Goal: Task Accomplishment & Management: Manage account settings

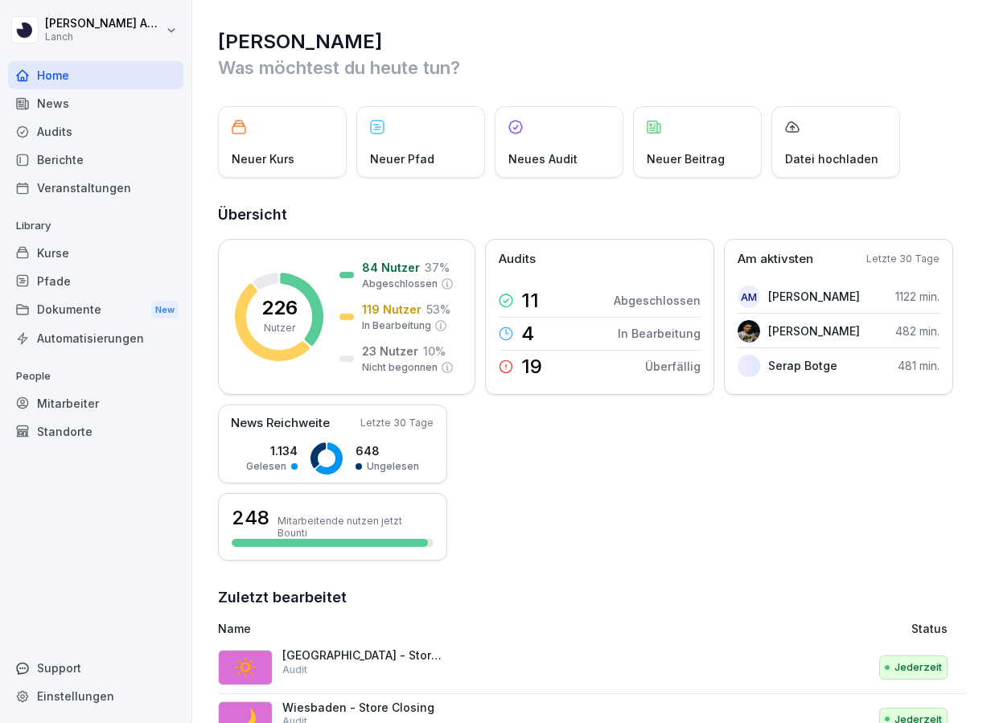
click at [59, 129] on div "Audits" at bounding box center [95, 131] width 175 height 28
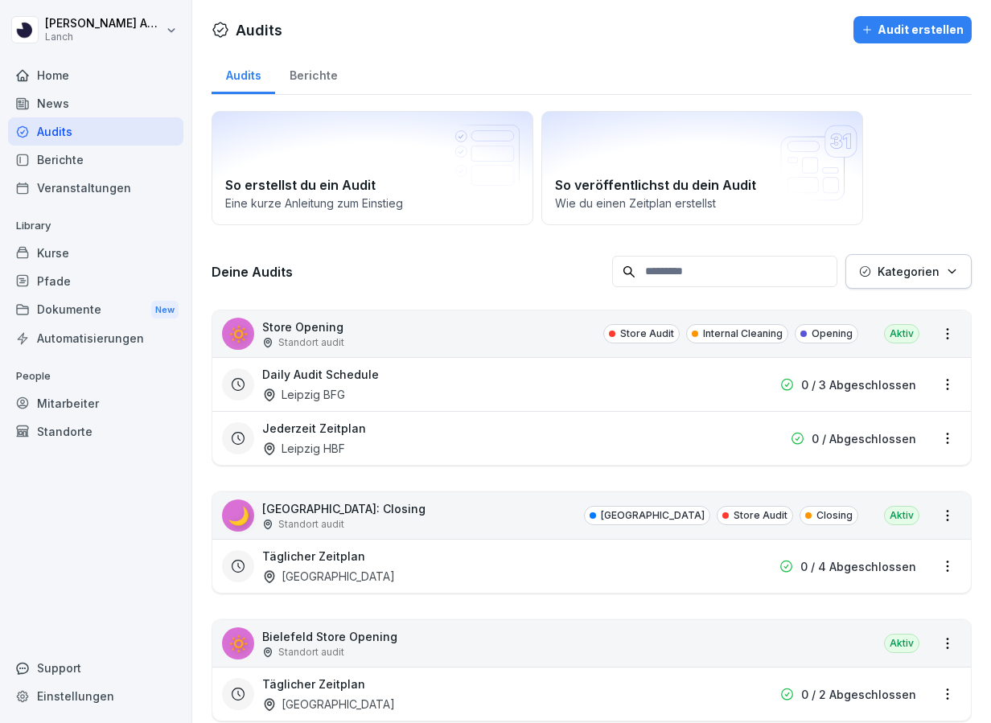
click at [298, 76] on div "Berichte" at bounding box center [313, 73] width 76 height 41
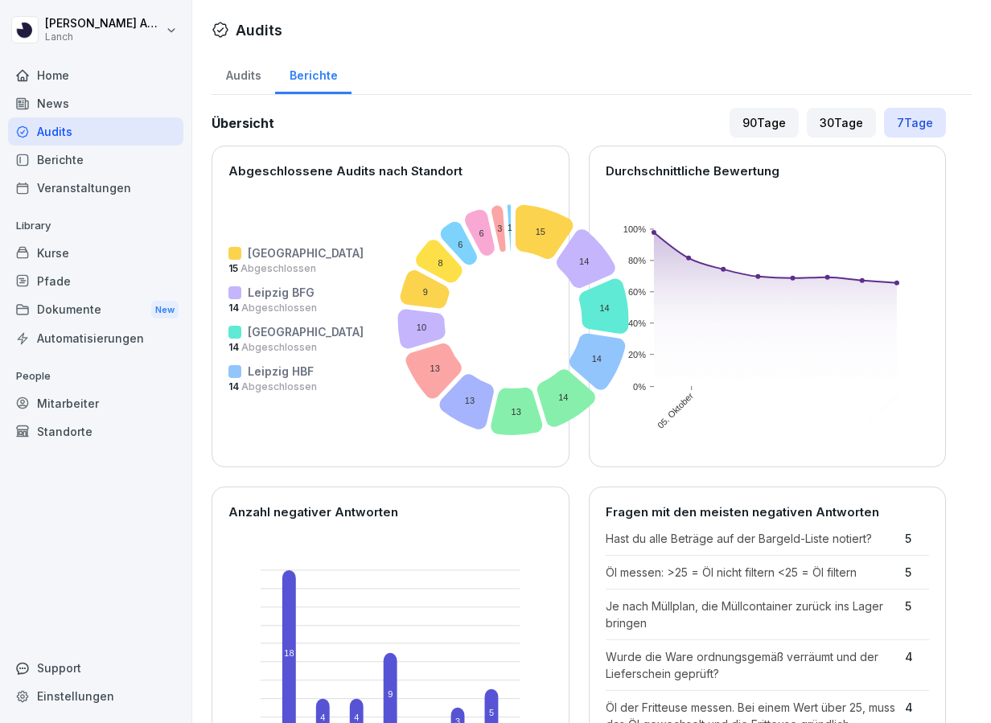
click at [241, 81] on div "Audits" at bounding box center [244, 73] width 64 height 41
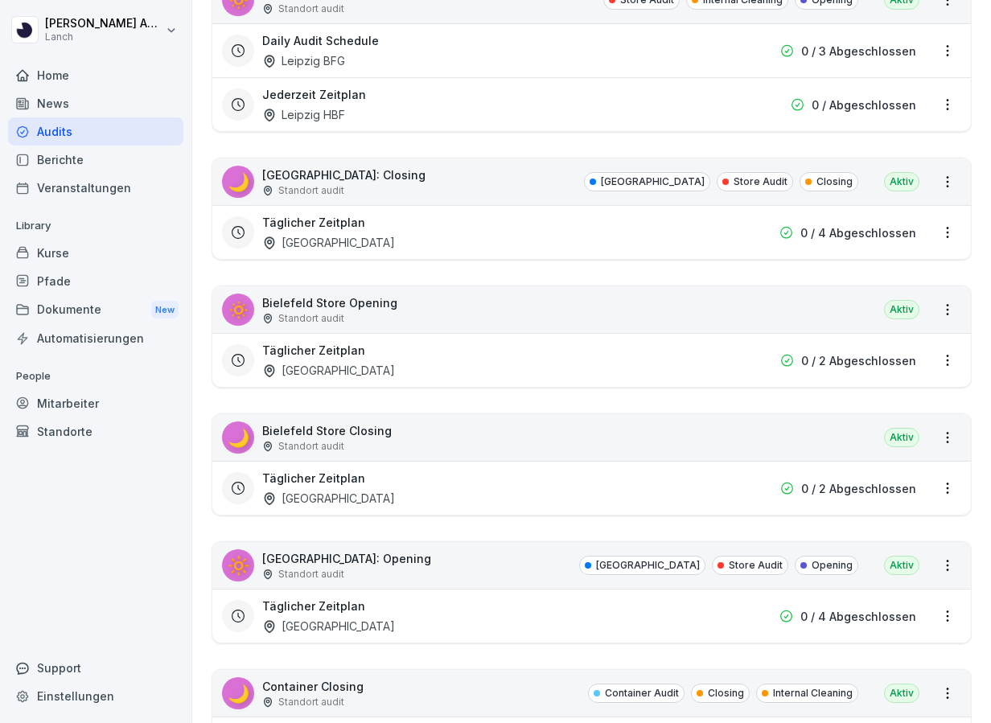
scroll to position [341, 0]
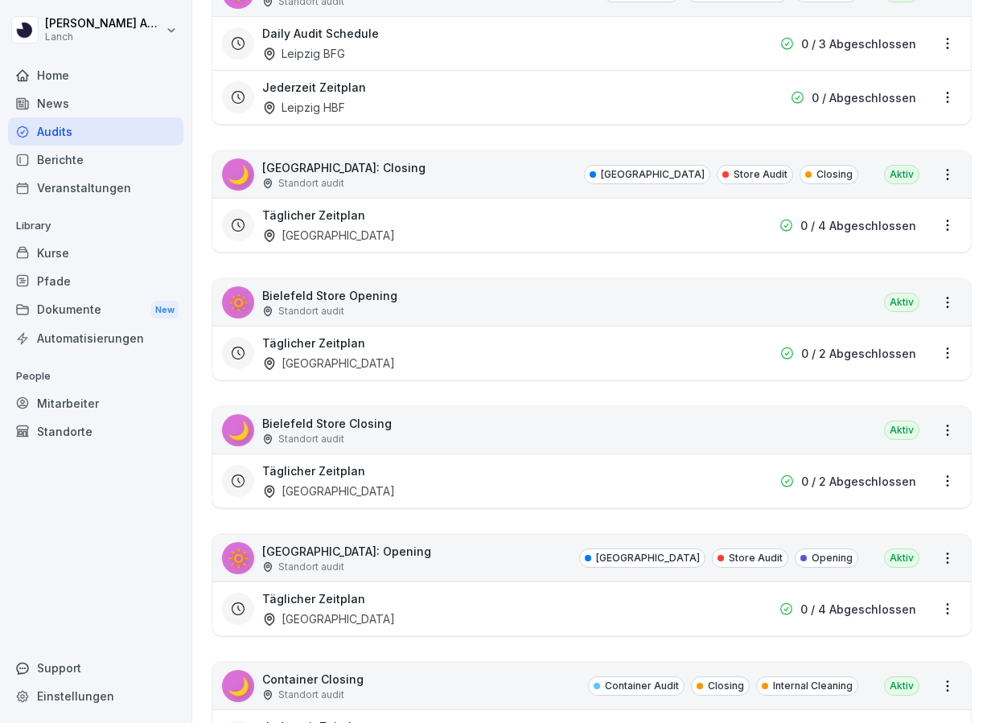
click at [947, 354] on html "Jan-Luca Ahlert Lanch Home News Audits Berichte Veranstaltungen Library Kurse P…" at bounding box center [495, 361] width 991 height 723
click at [947, 302] on html "Jan-Luca Ahlert Lanch Home News Audits Berichte Veranstaltungen Library Kurse P…" at bounding box center [495, 361] width 991 height 723
click at [945, 348] on html "Jan-Luca Ahlert Lanch Home News Audits Berichte Veranstaltungen Library Kurse P…" at bounding box center [495, 361] width 991 height 723
click at [0, 0] on link "Zeitplan bearbeiten" at bounding box center [0, 0] width 0 height 0
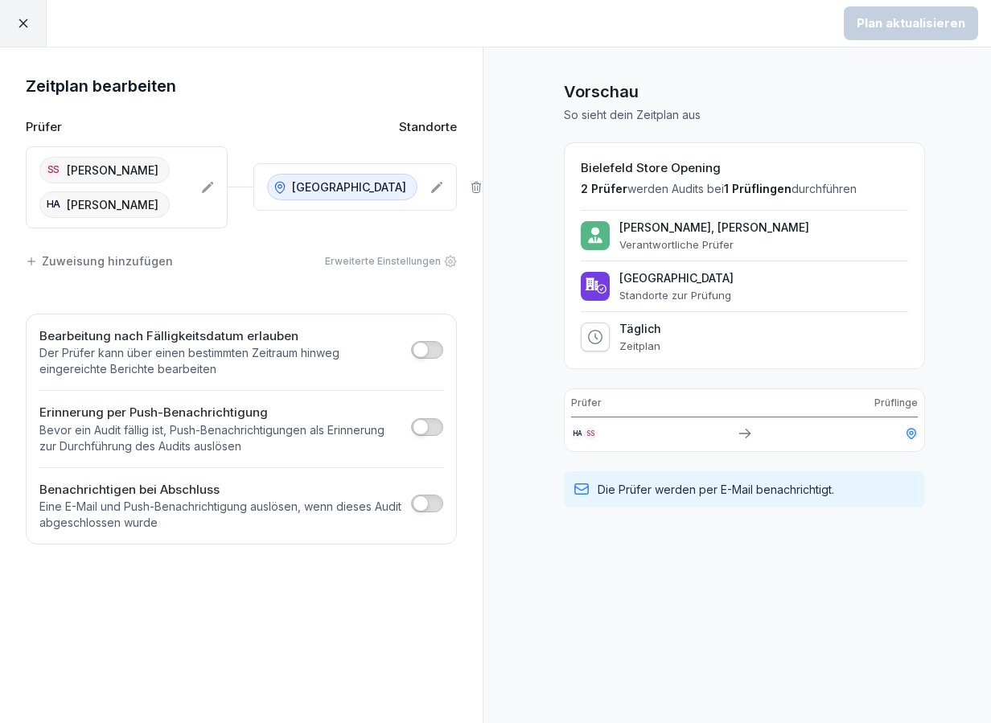
click at [26, 31] on div at bounding box center [23, 23] width 47 height 47
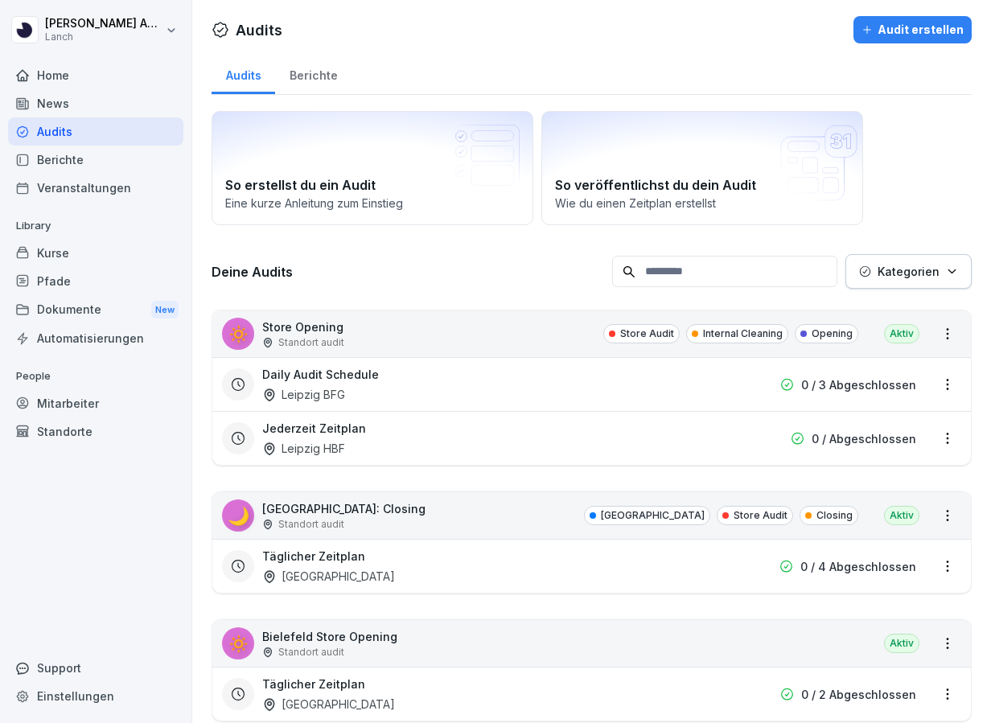
click at [84, 404] on div "Mitarbeiter" at bounding box center [95, 403] width 175 height 28
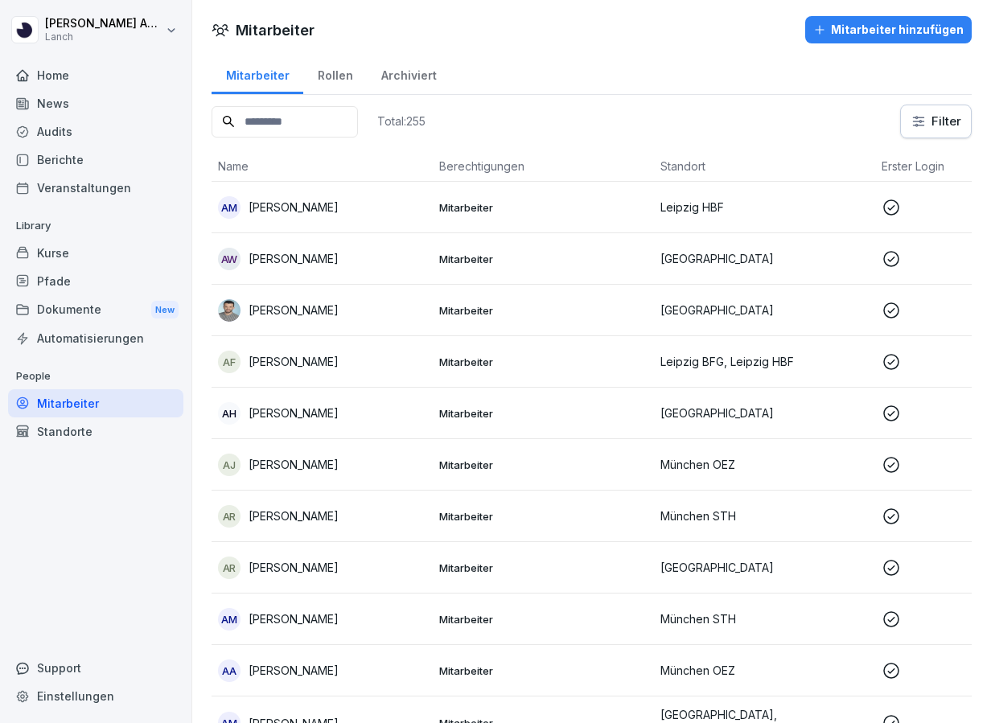
click at [298, 127] on input at bounding box center [285, 121] width 146 height 31
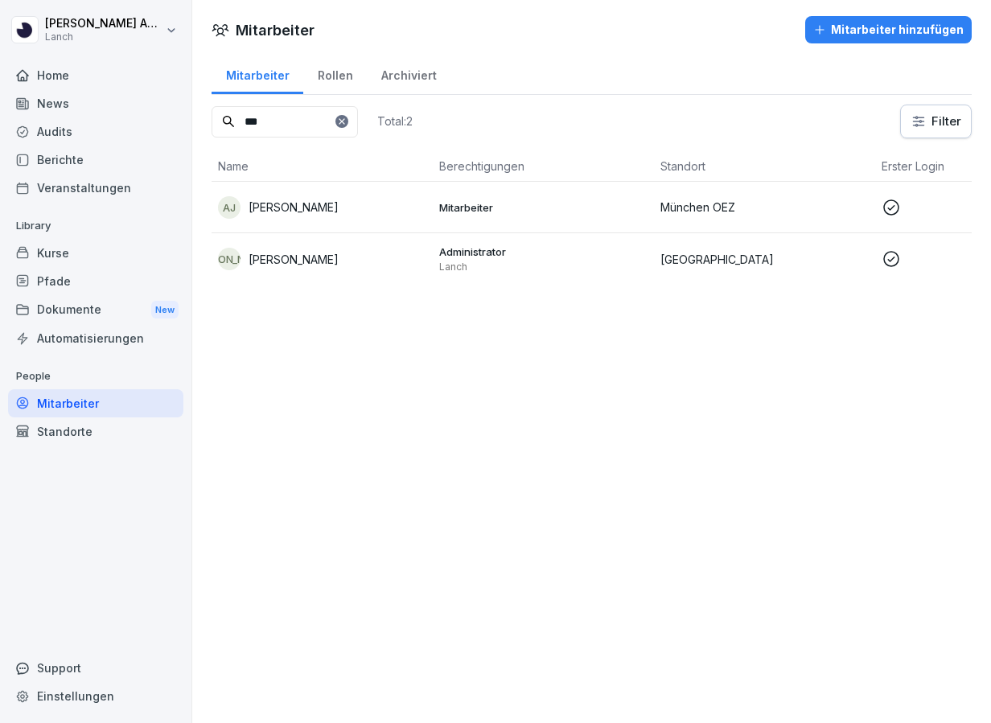
type input "***"
click at [274, 257] on p "Jan-Luca Ahlert" at bounding box center [294, 259] width 90 height 17
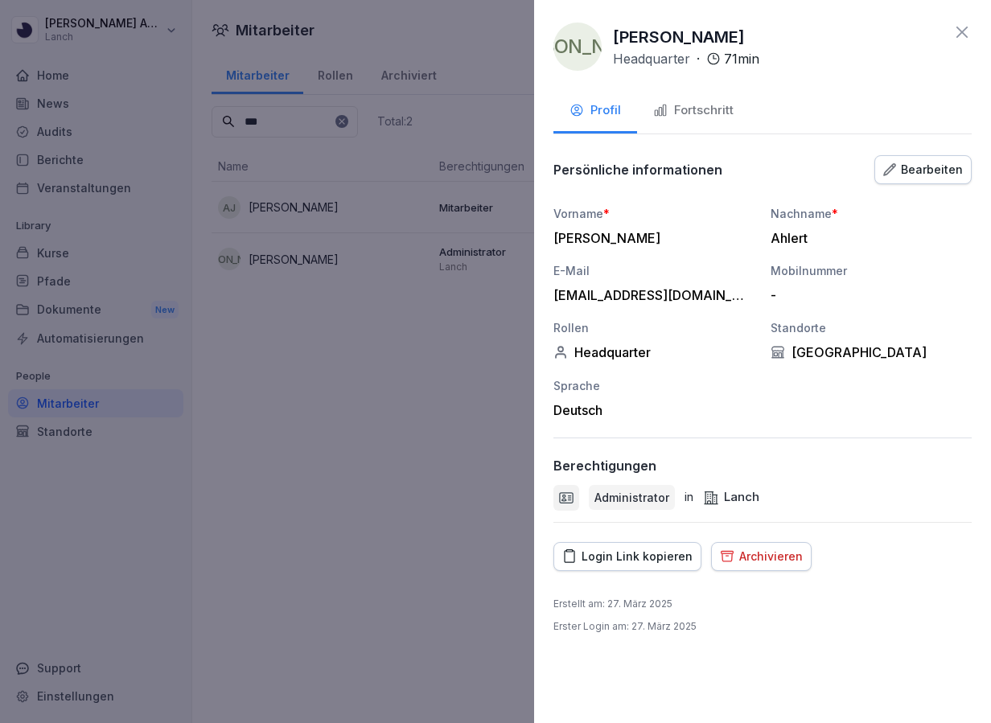
click at [719, 494] on div "Lanch" at bounding box center [731, 497] width 56 height 19
click at [902, 171] on div "Bearbeiten" at bounding box center [923, 170] width 80 height 18
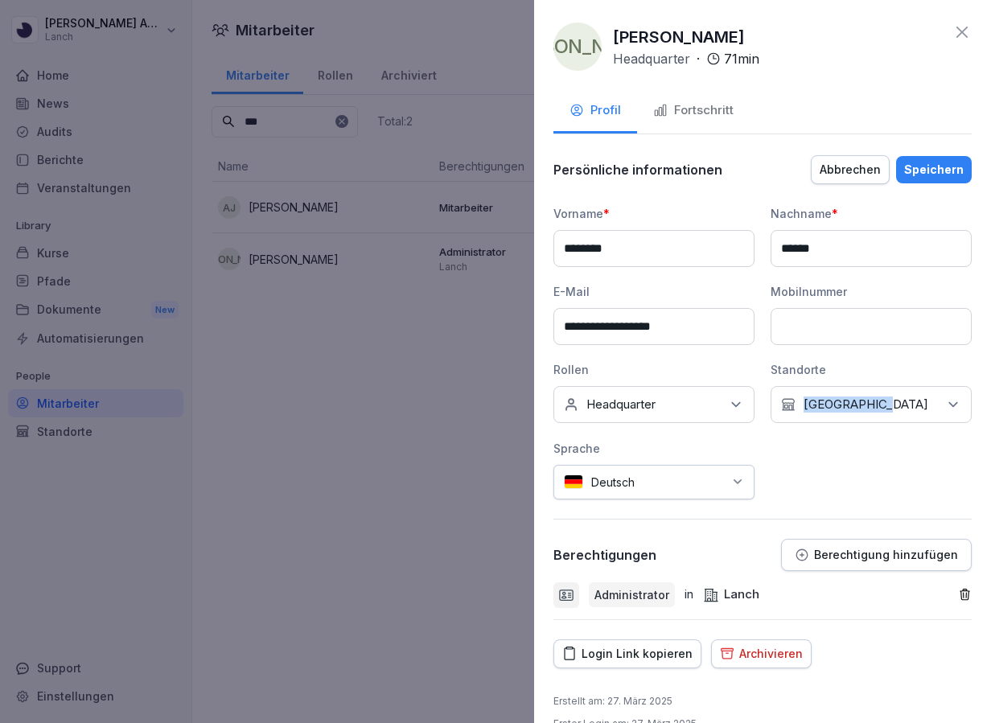
click at [875, 397] on p "Berlin Hermannplatz" at bounding box center [866, 405] width 125 height 16
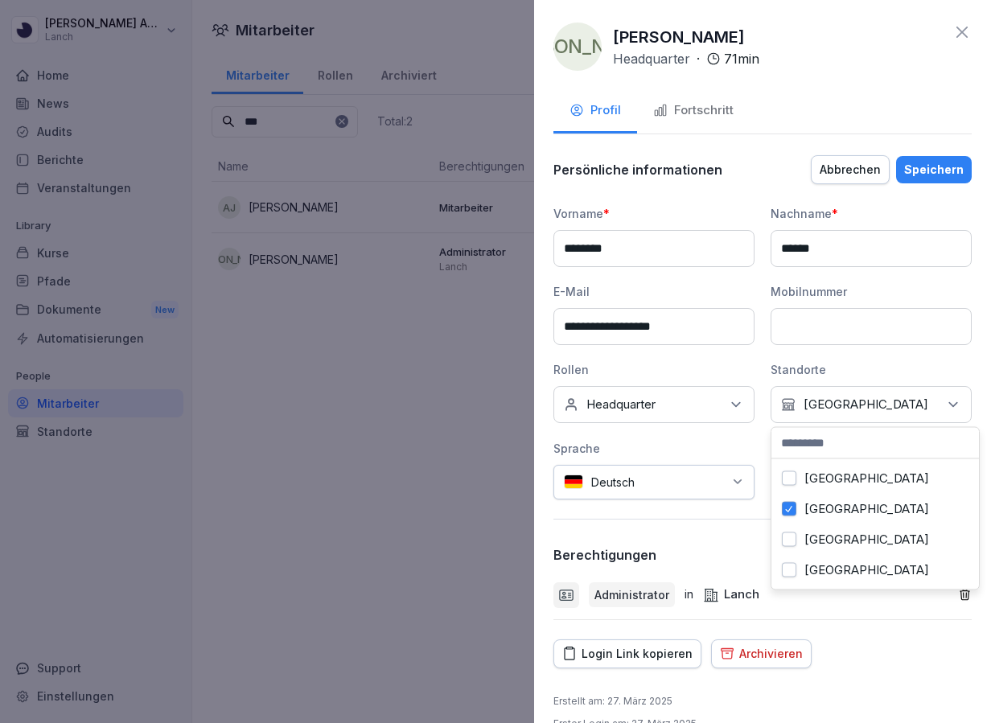
click at [792, 534] on button "[GEOGRAPHIC_DATA]" at bounding box center [789, 540] width 14 height 14
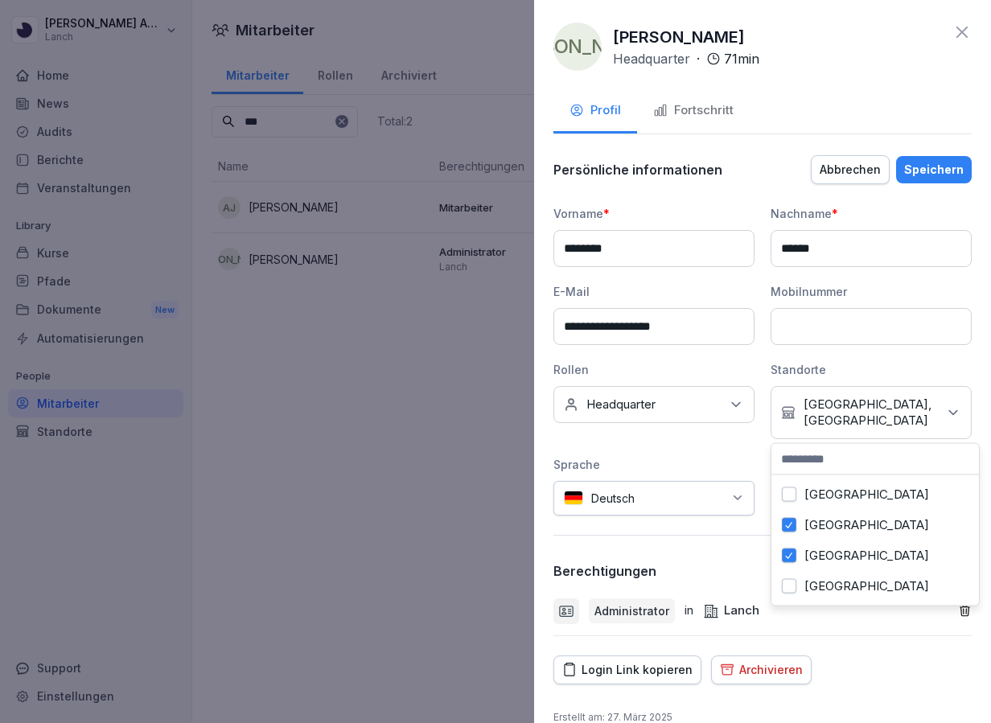
click at [878, 458] on input at bounding box center [876, 459] width 208 height 31
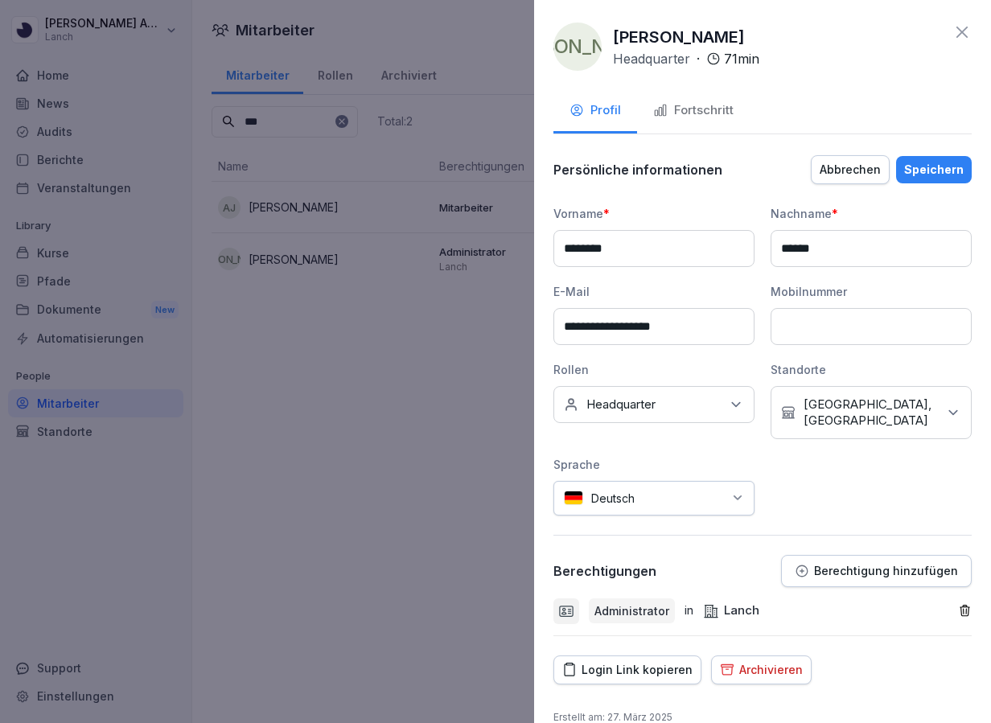
click at [917, 154] on div "Persönliche informationen Abbrechen Speichern" at bounding box center [763, 170] width 418 height 32
click at [926, 165] on div "Speichern" at bounding box center [934, 170] width 60 height 18
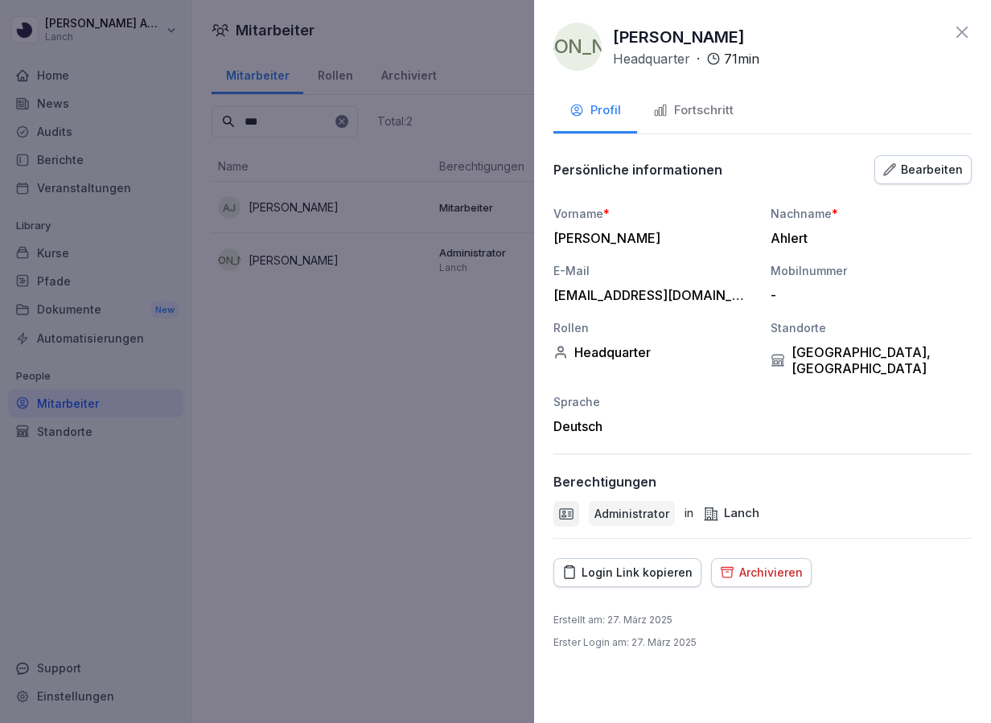
click at [830, 358] on div "Bielefeld, Berlin Hermannplatz" at bounding box center [871, 360] width 201 height 32
click at [961, 35] on icon at bounding box center [962, 32] width 19 height 19
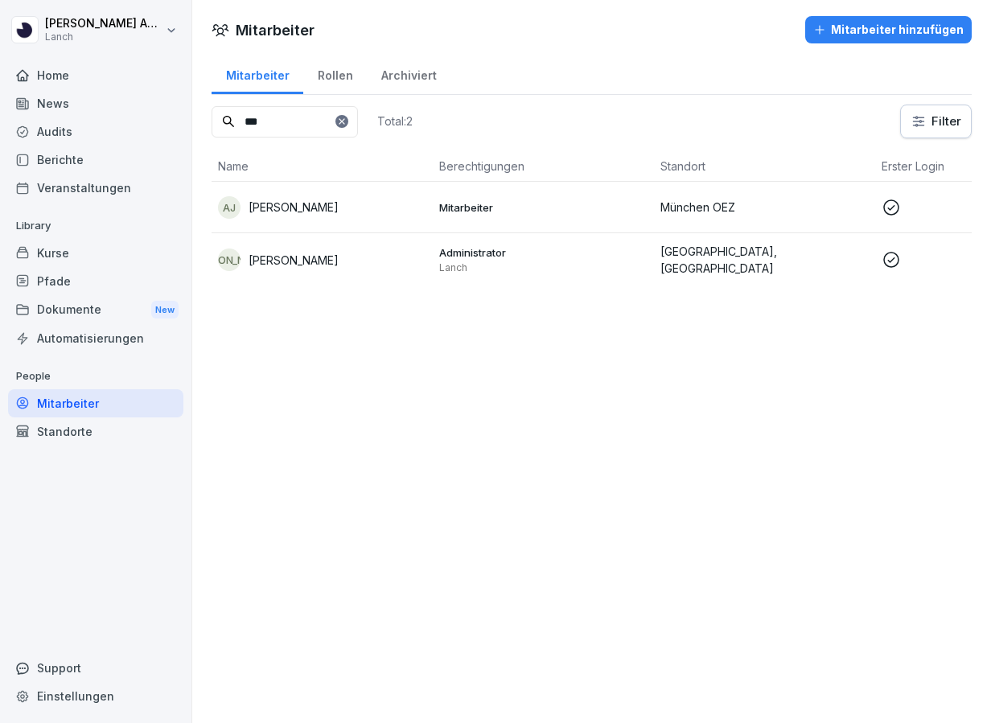
click at [69, 131] on div "Audits" at bounding box center [95, 131] width 175 height 28
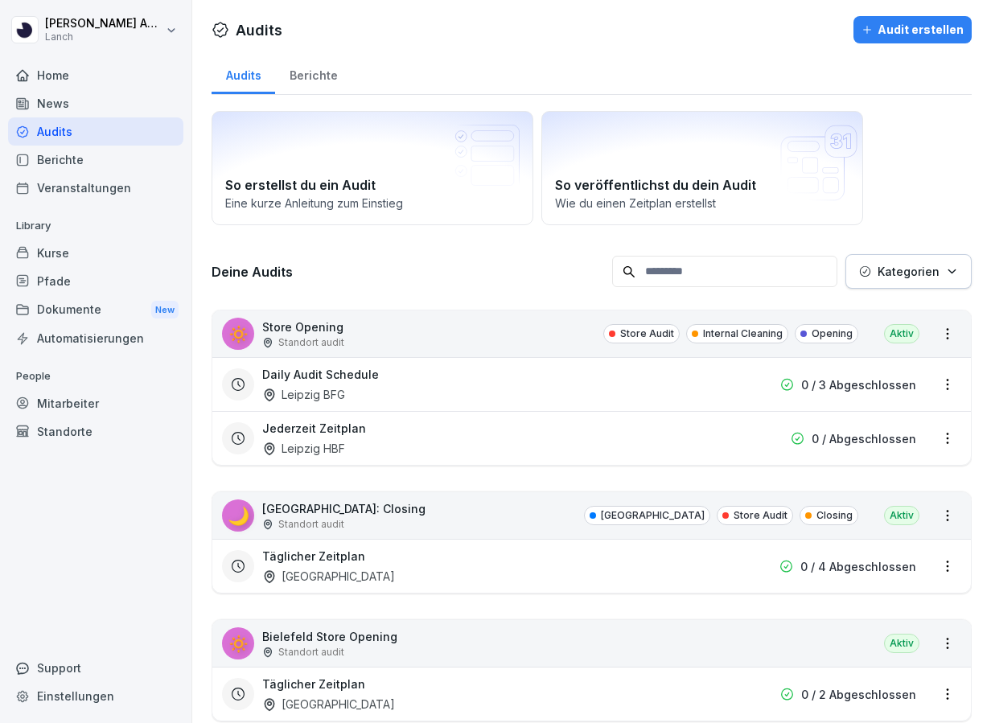
click at [658, 269] on input at bounding box center [724, 271] width 225 height 31
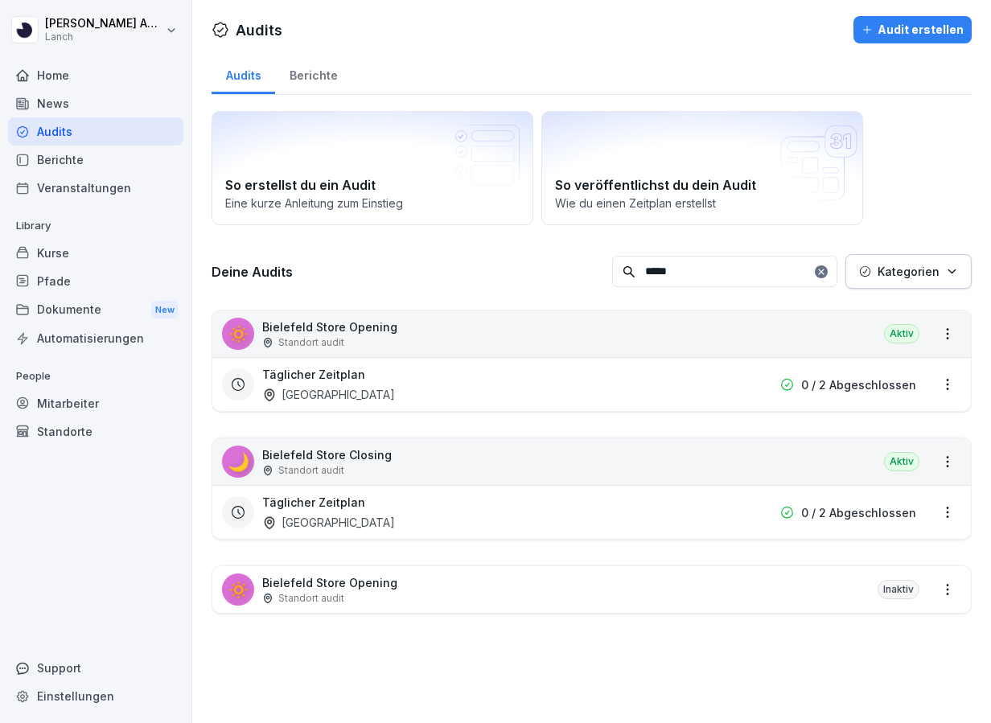
type input "*****"
click at [433, 379] on div "Täglicher Zeitplan Bielefeld" at bounding box center [488, 384] width 453 height 37
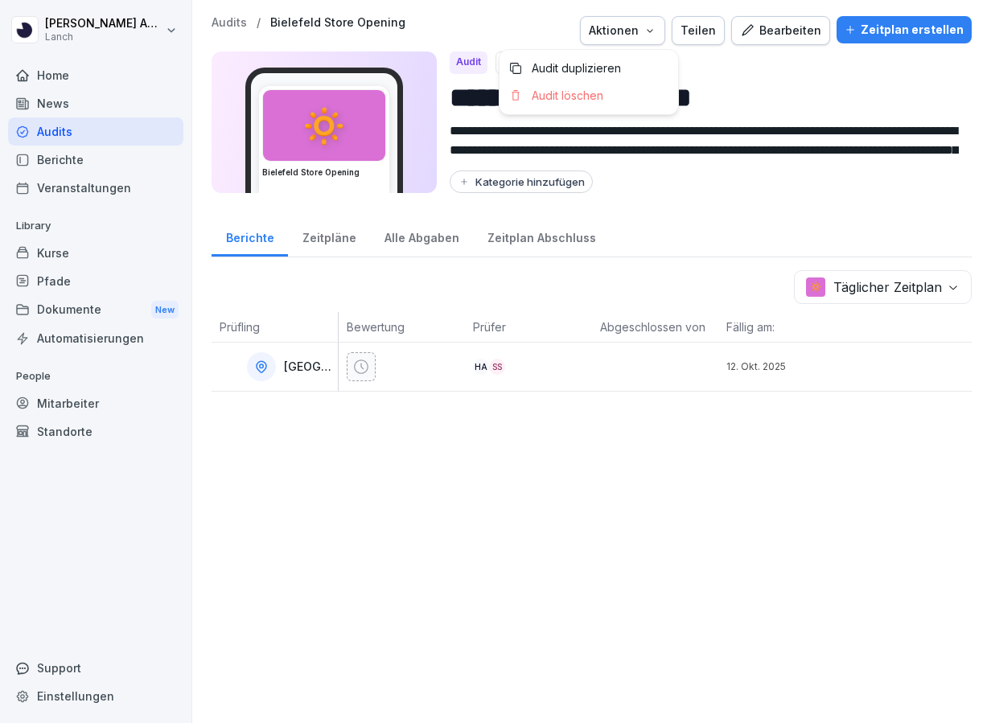
click at [644, 26] on div "Aktionen" at bounding box center [623, 31] width 68 height 18
click at [716, 31] on div "Teilen" at bounding box center [698, 31] width 35 height 18
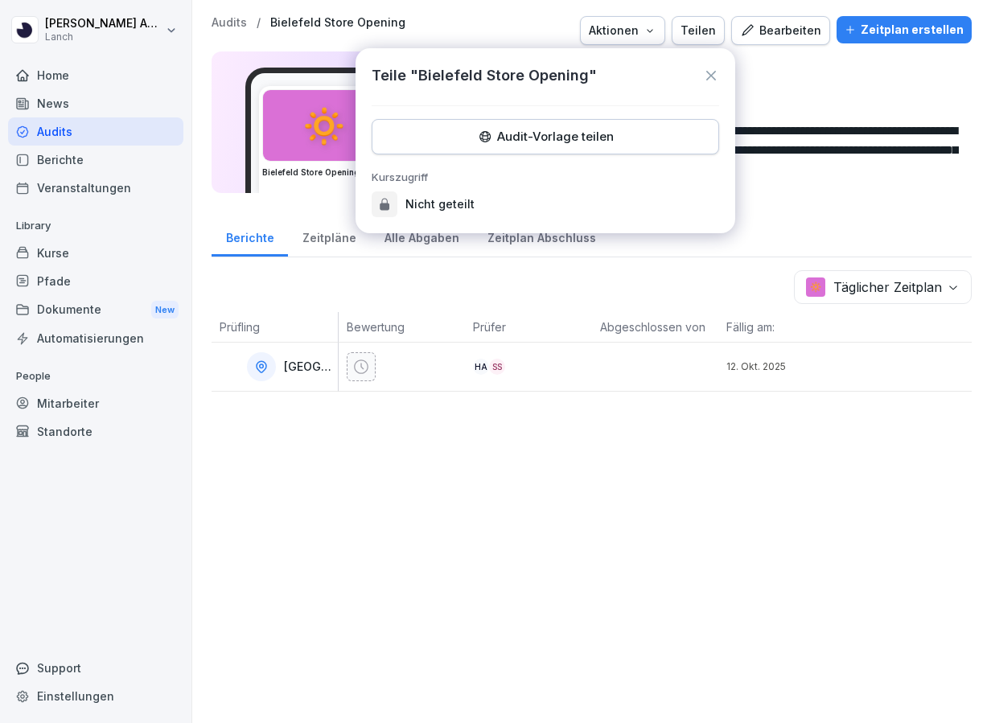
click at [714, 68] on icon at bounding box center [711, 76] width 16 height 16
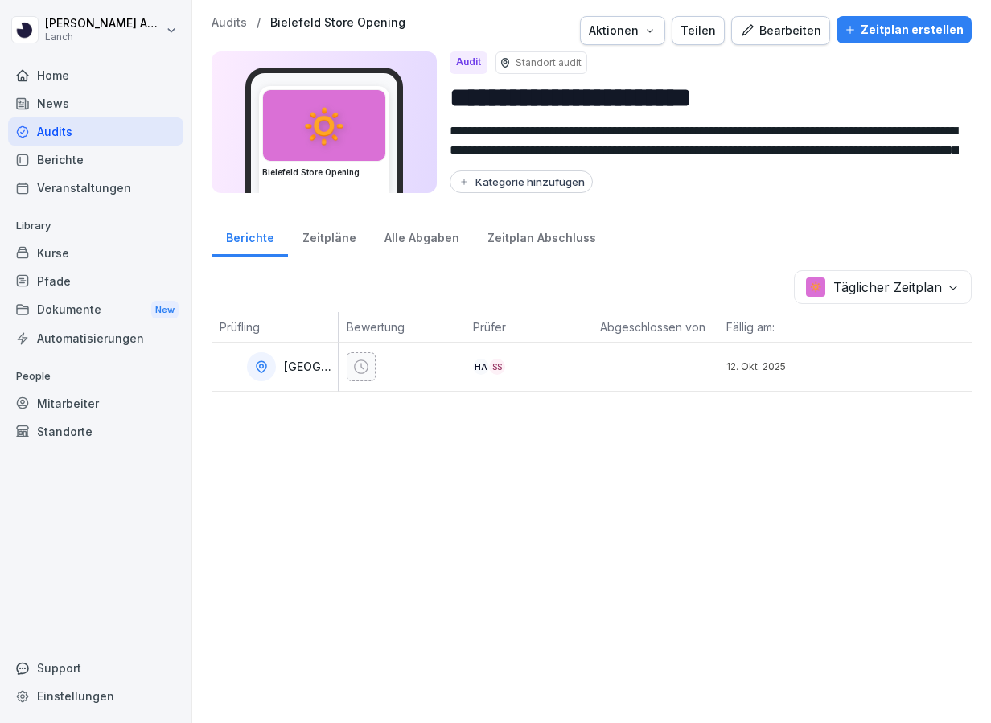
click at [782, 38] on div "Bearbeiten" at bounding box center [780, 31] width 81 height 18
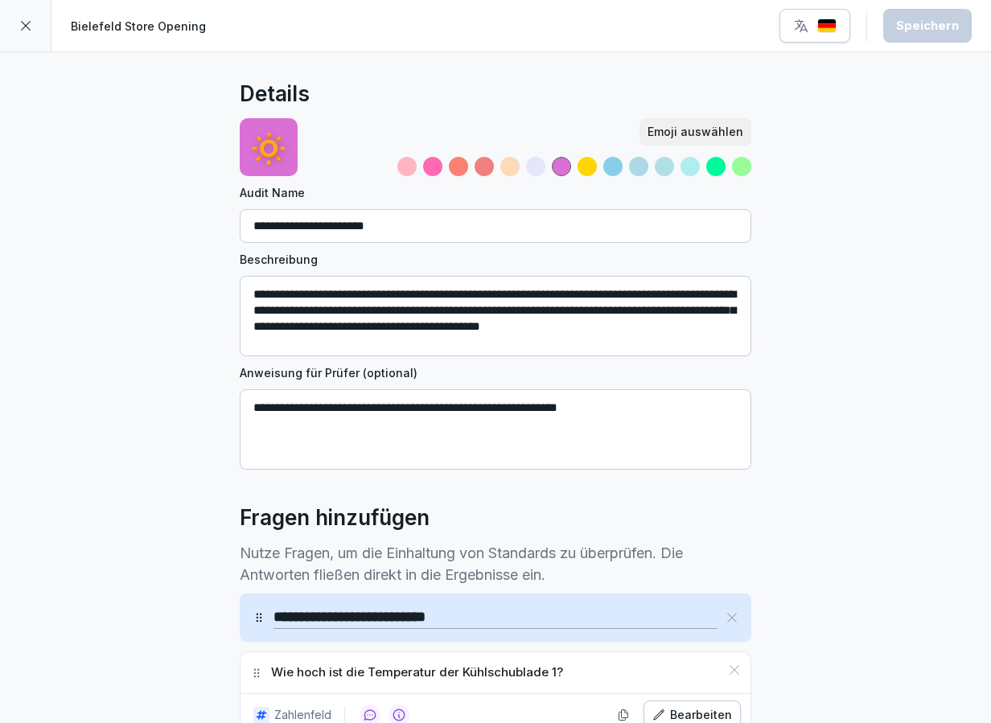
click at [29, 21] on icon at bounding box center [26, 26] width 10 height 10
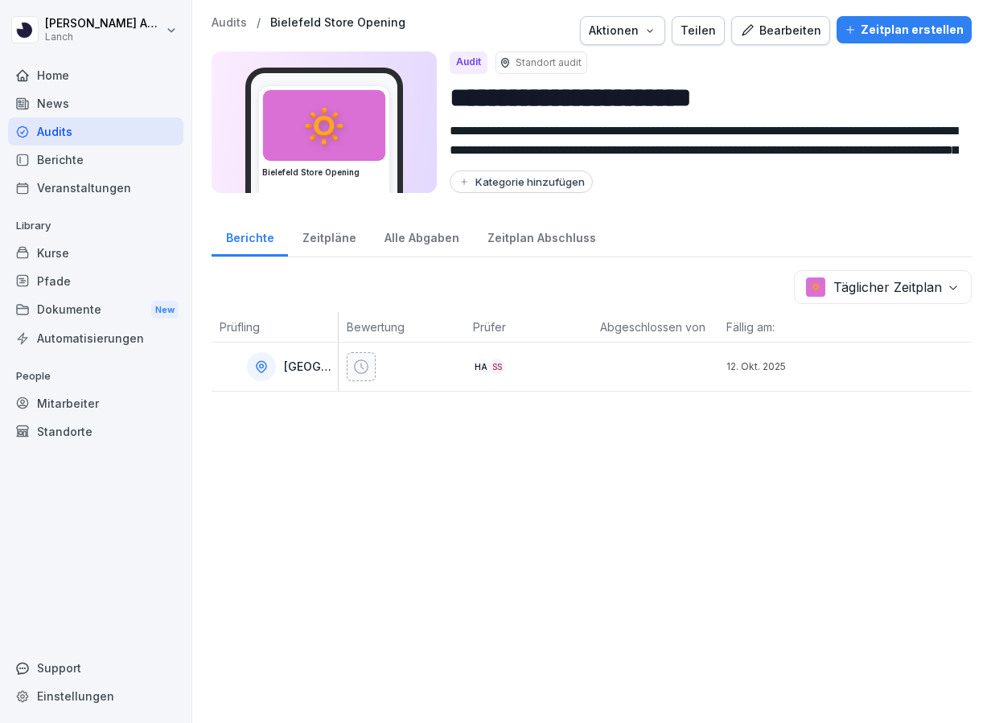
click at [512, 363] on div "HA SS" at bounding box center [532, 367] width 119 height 16
click at [409, 365] on div at bounding box center [406, 366] width 119 height 29
click at [789, 27] on div "Bearbeiten" at bounding box center [780, 31] width 81 height 18
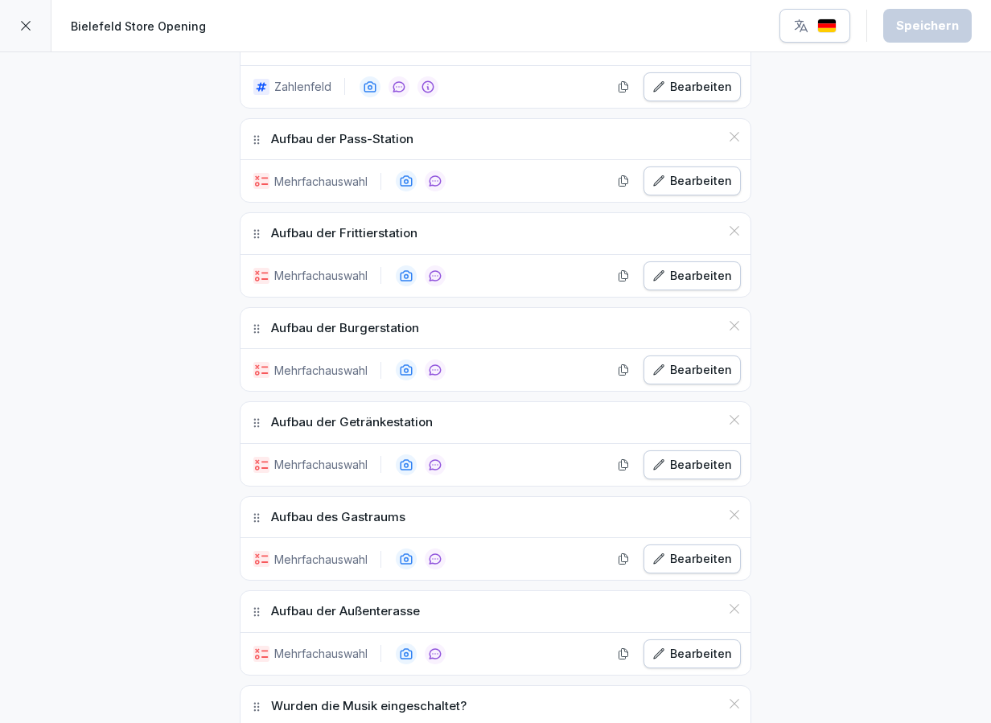
scroll to position [3672, 0]
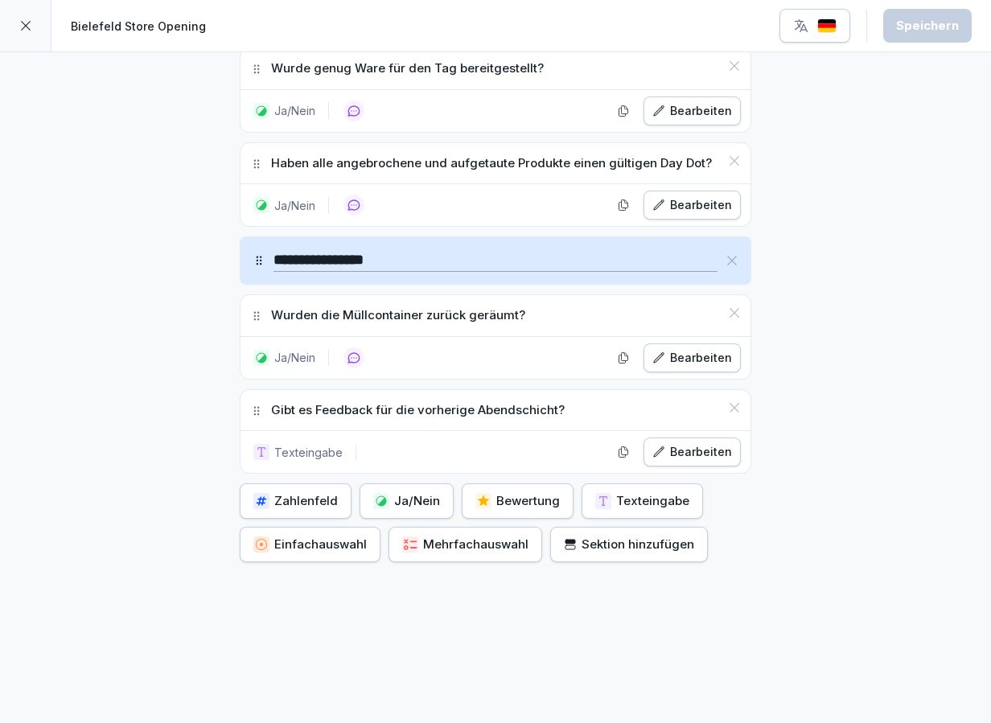
click at [26, 23] on icon at bounding box center [25, 25] width 13 height 13
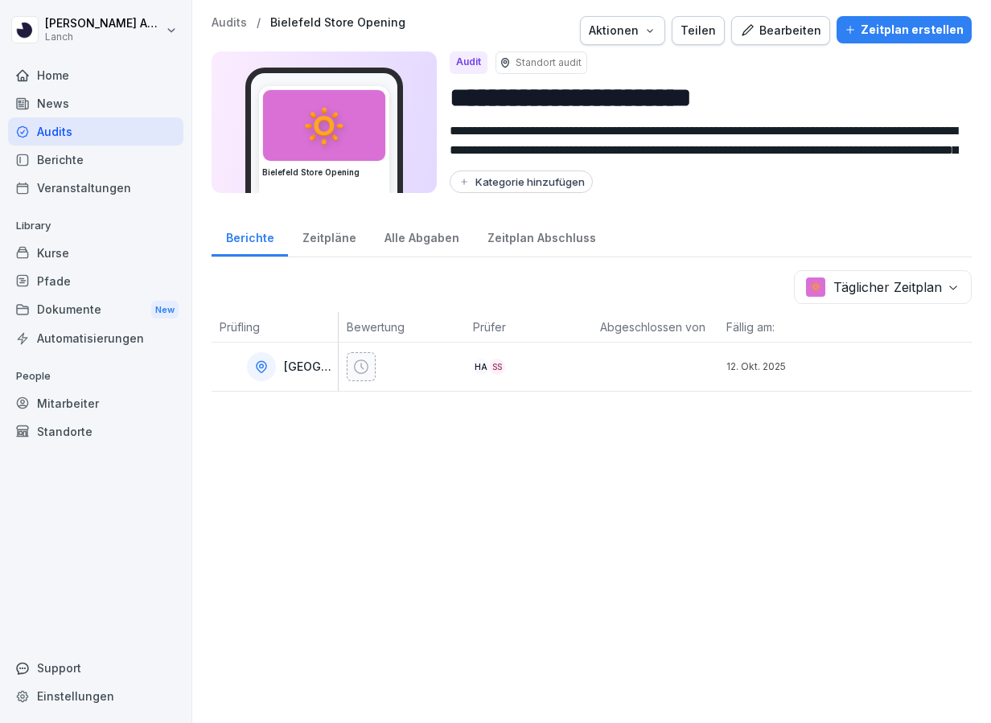
click at [649, 31] on div "Aktionen" at bounding box center [623, 31] width 68 height 18
click at [548, 17] on html "**********" at bounding box center [495, 361] width 991 height 723
click at [357, 369] on icon at bounding box center [361, 367] width 16 height 16
click at [303, 364] on p "[GEOGRAPHIC_DATA]" at bounding box center [309, 367] width 51 height 14
click at [264, 372] on icon at bounding box center [262, 366] width 10 height 11
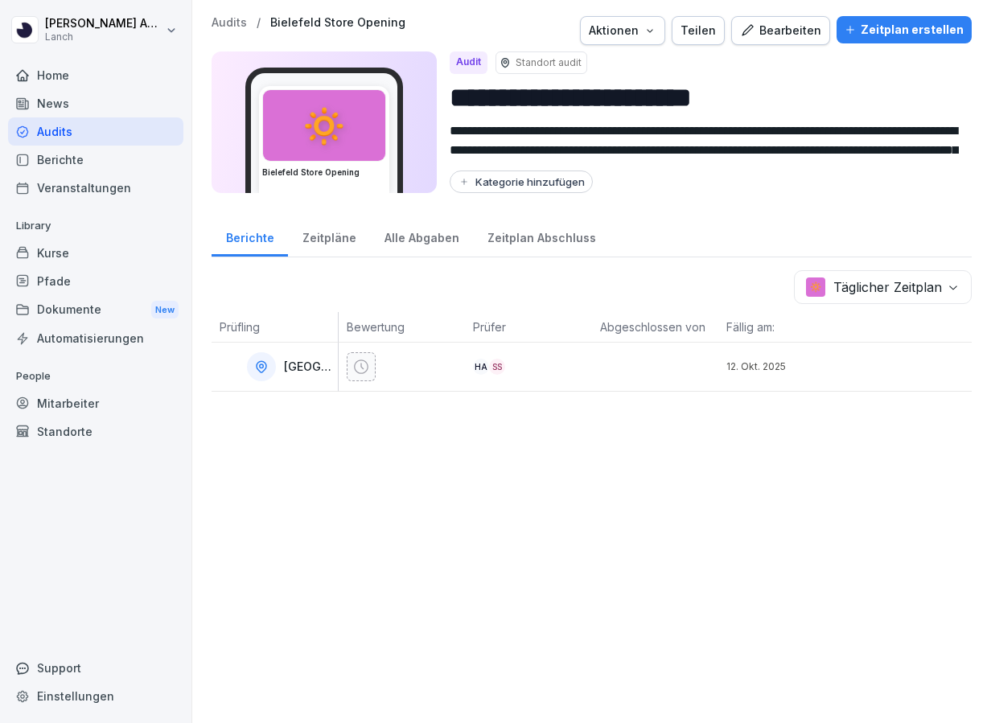
click at [921, 278] on body "**********" at bounding box center [495, 361] width 991 height 723
click at [742, 290] on html "**********" at bounding box center [495, 361] width 991 height 723
click at [228, 23] on p "Audits" at bounding box center [229, 23] width 35 height 14
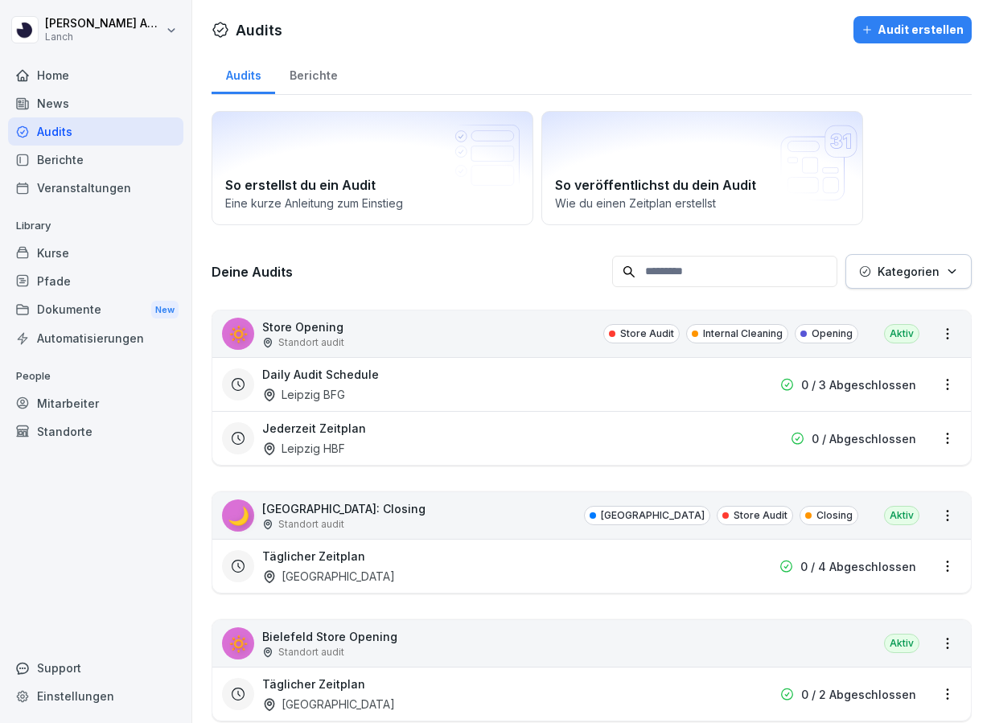
click at [306, 76] on div "Berichte" at bounding box center [313, 73] width 76 height 41
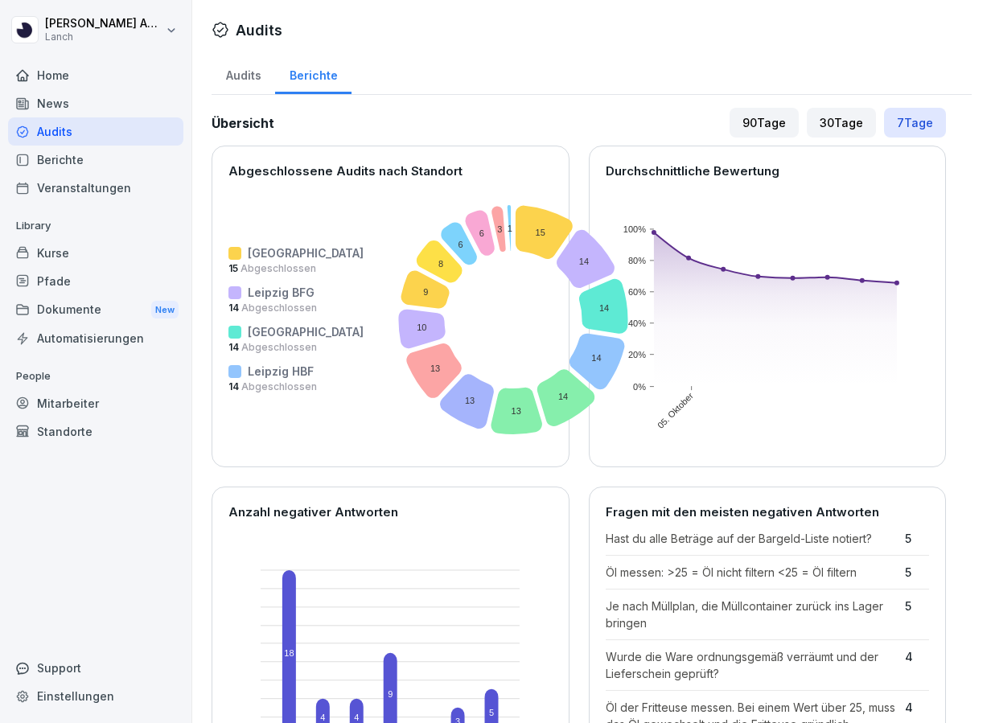
click at [252, 79] on div "Audits" at bounding box center [244, 73] width 64 height 41
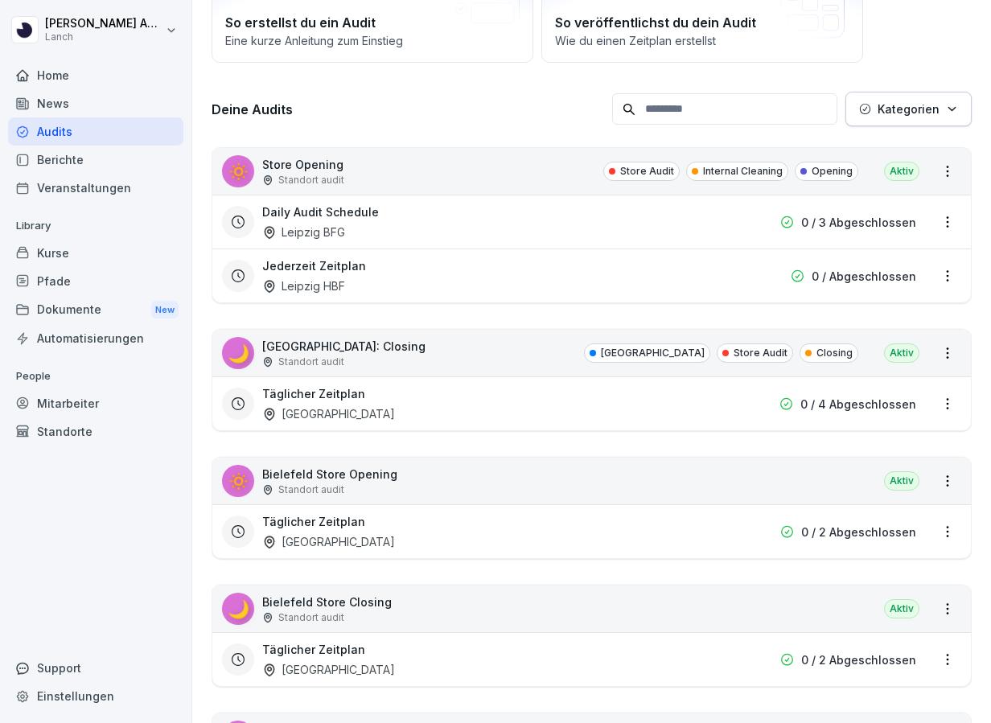
scroll to position [163, 0]
click at [949, 475] on html "Jan-Luca Ahlert Lanch Home News Audits Berichte Veranstaltungen Library Kurse P…" at bounding box center [495, 361] width 991 height 723
click at [811, 478] on html "Jan-Luca Ahlert Lanch Home News Audits Berichte Veranstaltungen Library Kurse P…" at bounding box center [495, 361] width 991 height 723
click at [940, 527] on html "Jan-Luca Ahlert Lanch Home News Audits Berichte Veranstaltungen Library Kurse P…" at bounding box center [495, 361] width 991 height 723
click at [0, 0] on link "Berichte ansehen" at bounding box center [0, 0] width 0 height 0
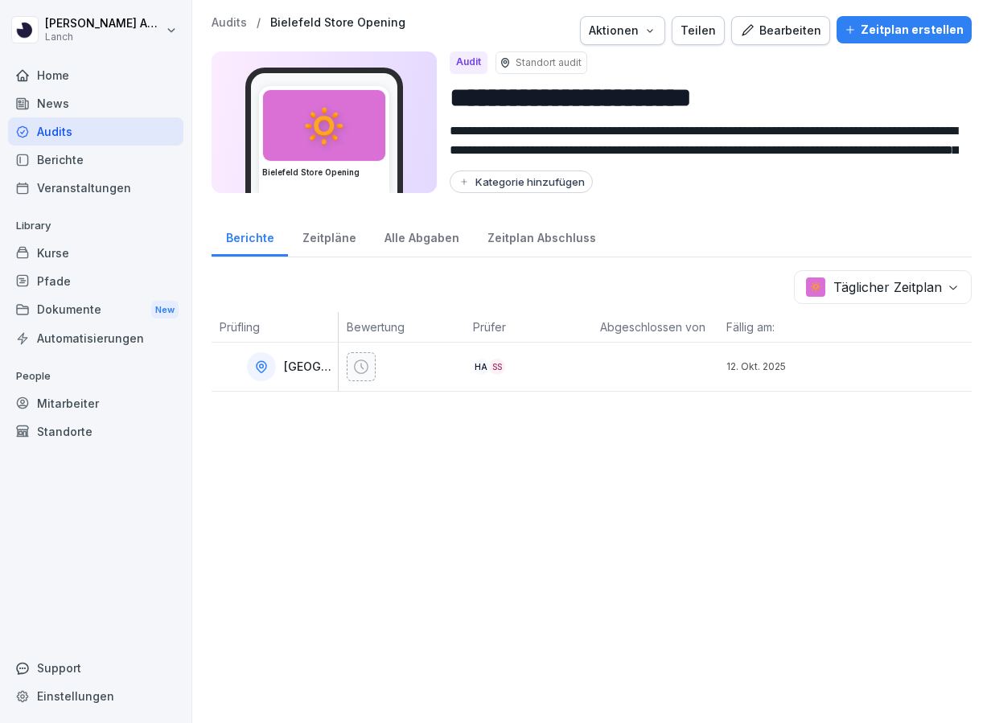
click at [338, 243] on div "Zeitpläne" at bounding box center [329, 236] width 82 height 41
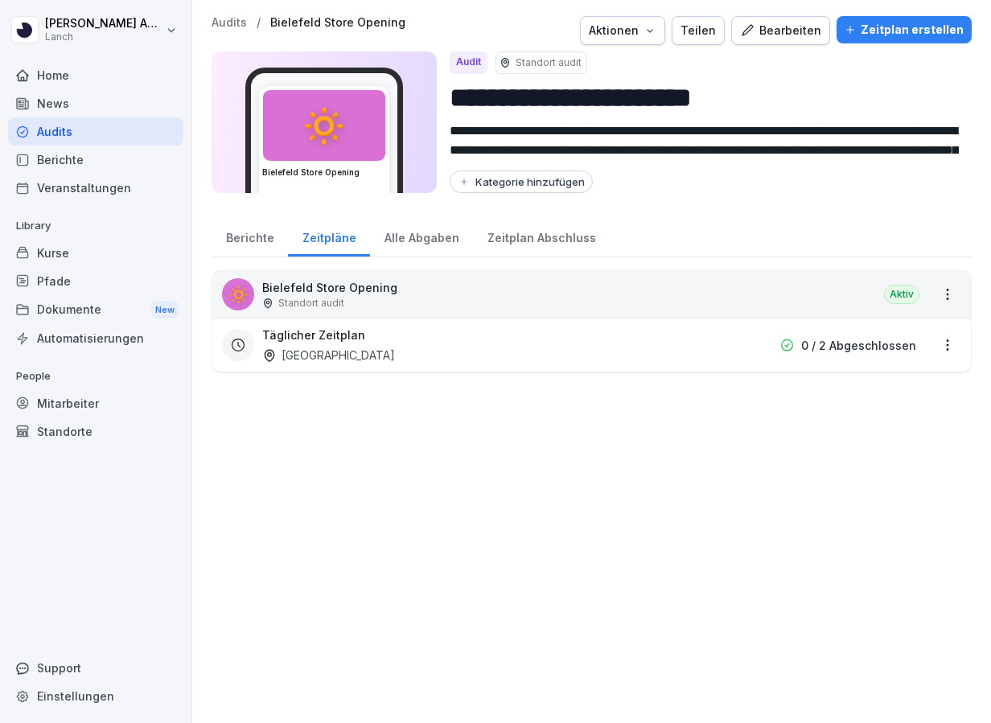
click at [408, 233] on div "Alle Abgaben" at bounding box center [421, 236] width 103 height 41
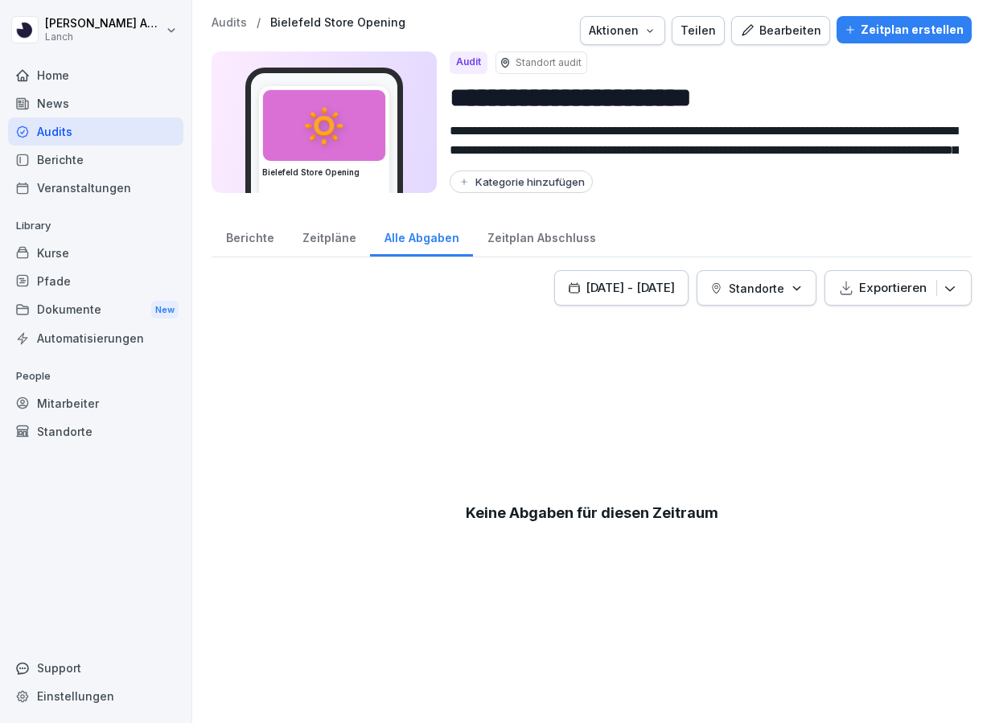
click at [512, 237] on div "Zeitplan Abschluss" at bounding box center [541, 236] width 137 height 41
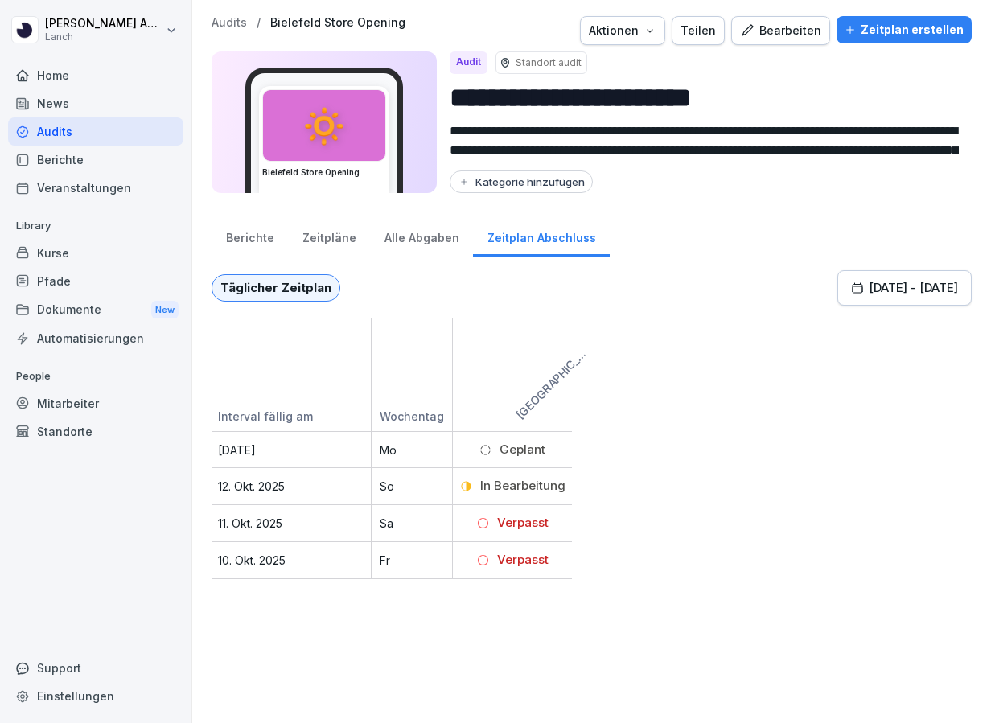
click at [258, 230] on div "Berichte" at bounding box center [250, 236] width 76 height 41
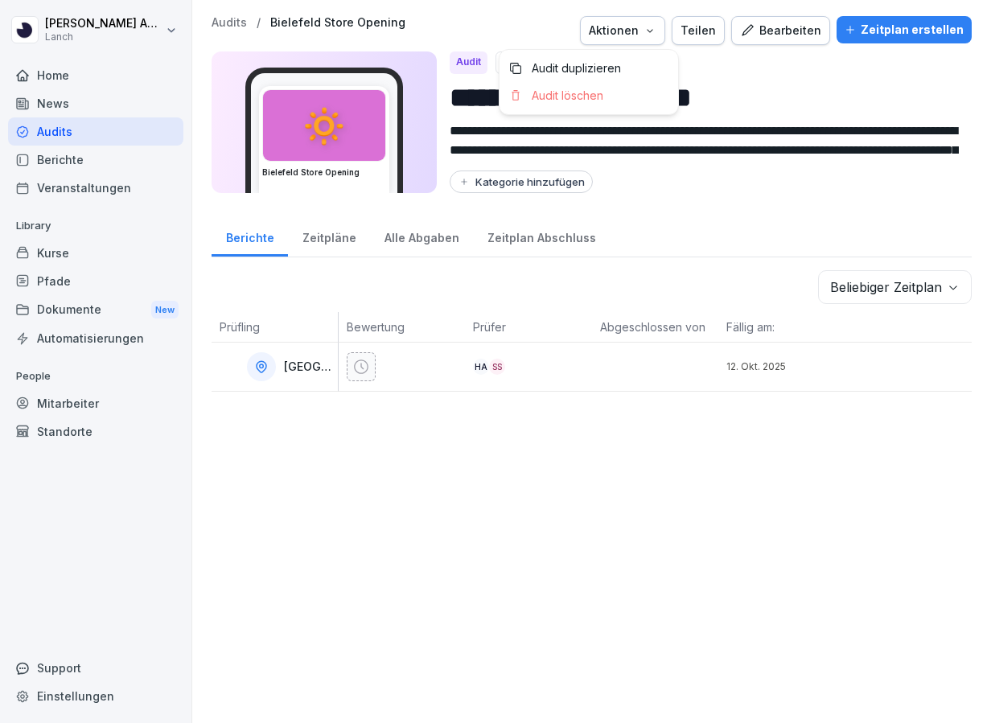
click at [656, 31] on icon "button" at bounding box center [650, 30] width 13 height 13
click at [91, 154] on div "Berichte" at bounding box center [95, 160] width 175 height 28
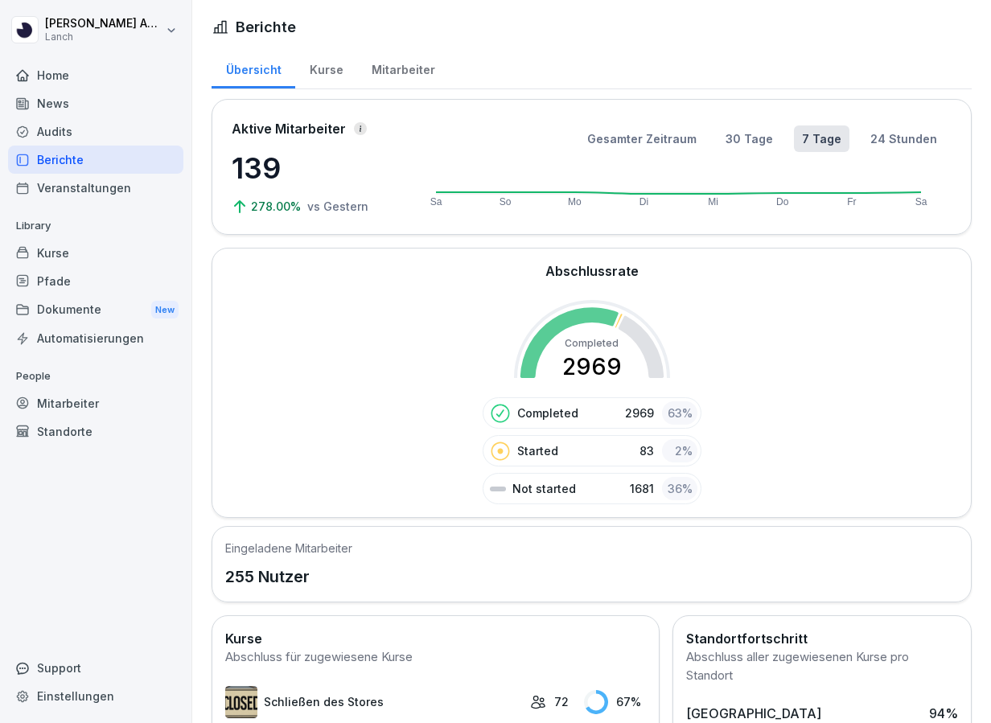
click at [404, 65] on div "Mitarbeiter" at bounding box center [403, 67] width 92 height 41
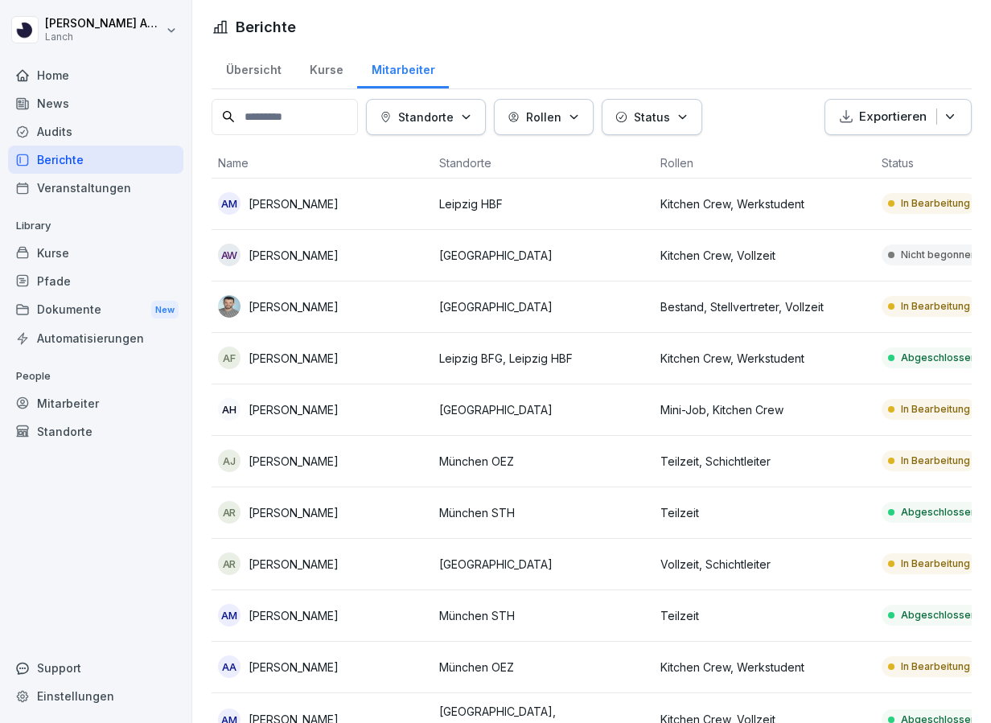
click at [77, 123] on div "Audits" at bounding box center [95, 131] width 175 height 28
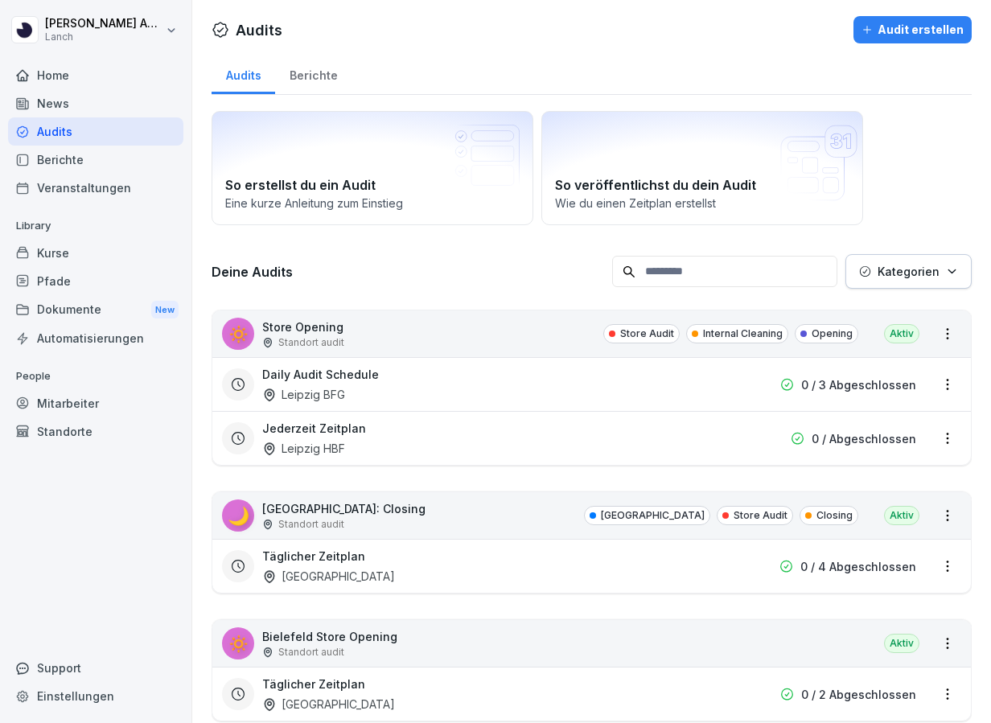
click at [80, 404] on div "Mitarbeiter" at bounding box center [95, 403] width 175 height 28
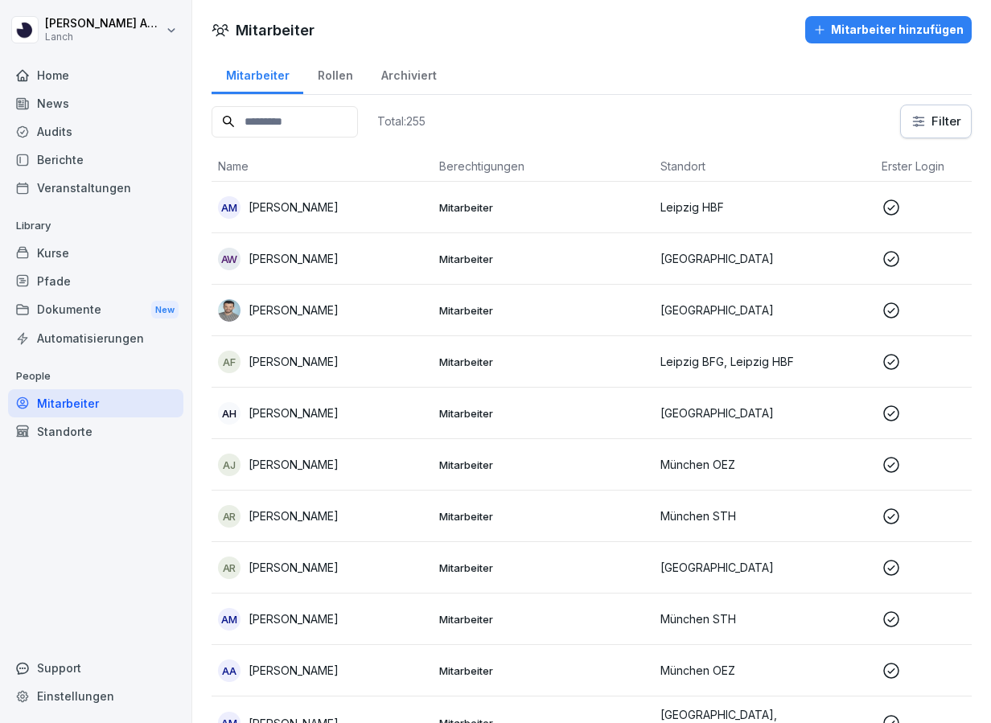
click at [310, 121] on input at bounding box center [285, 121] width 146 height 31
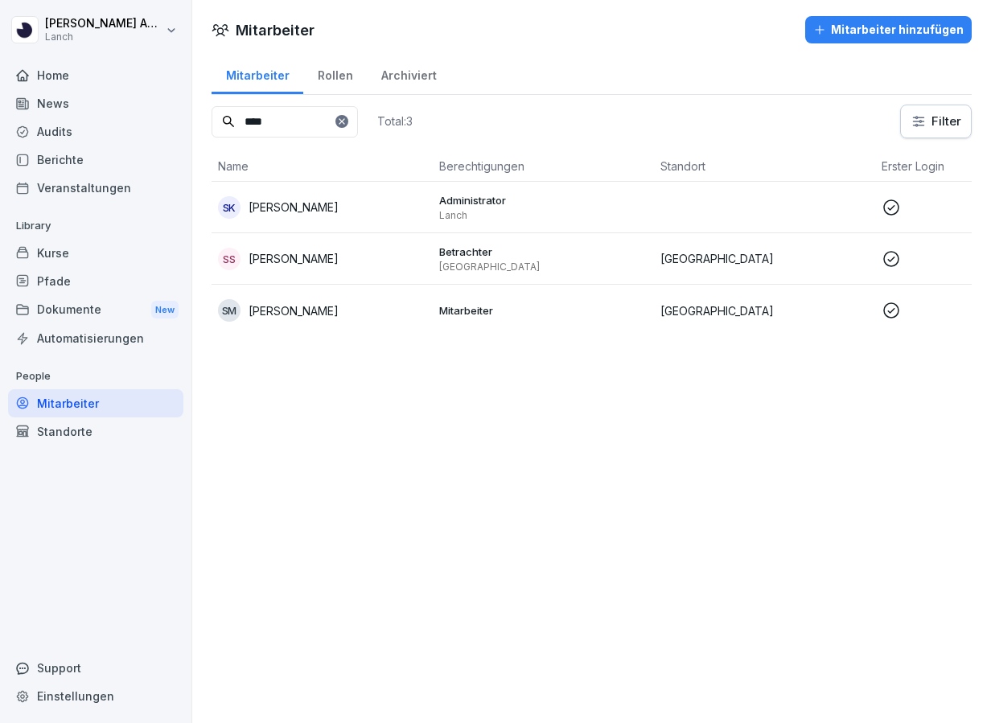
click at [298, 261] on p "[PERSON_NAME]" at bounding box center [294, 258] width 90 height 17
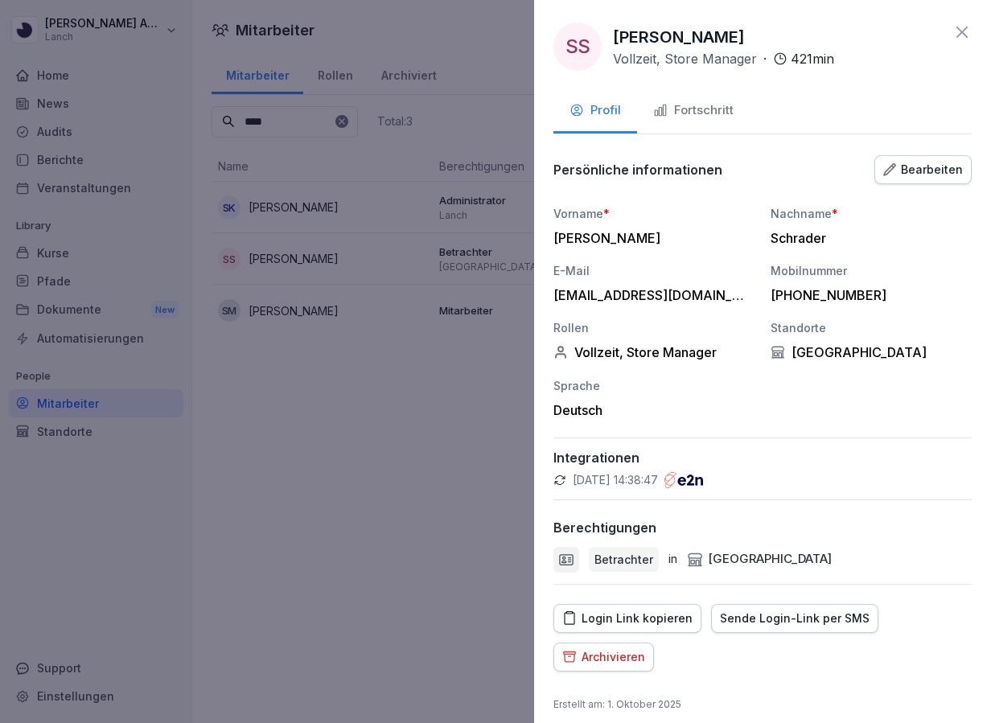
click at [703, 95] on button "Fortschritt" at bounding box center [693, 111] width 113 height 43
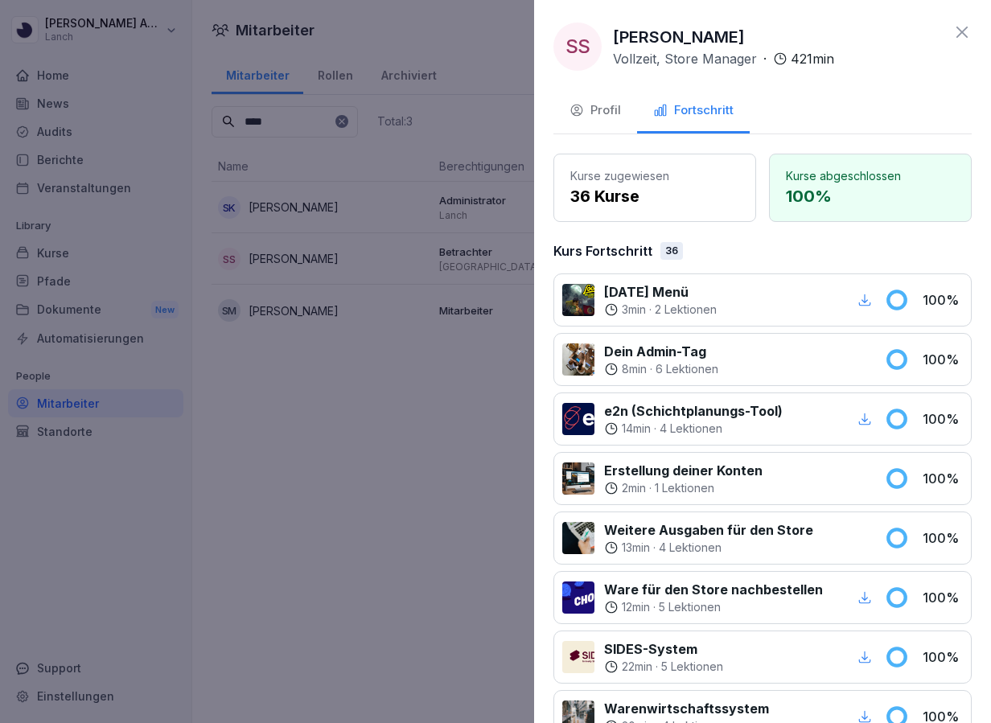
click at [965, 31] on icon at bounding box center [962, 32] width 19 height 19
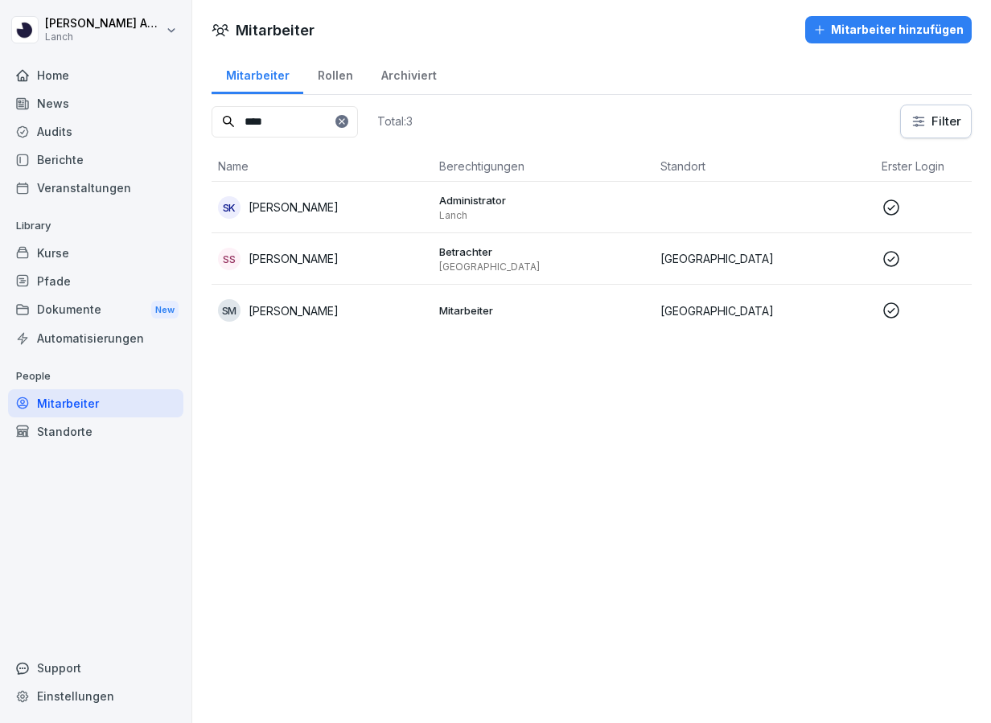
click at [254, 118] on input "****" at bounding box center [285, 121] width 146 height 31
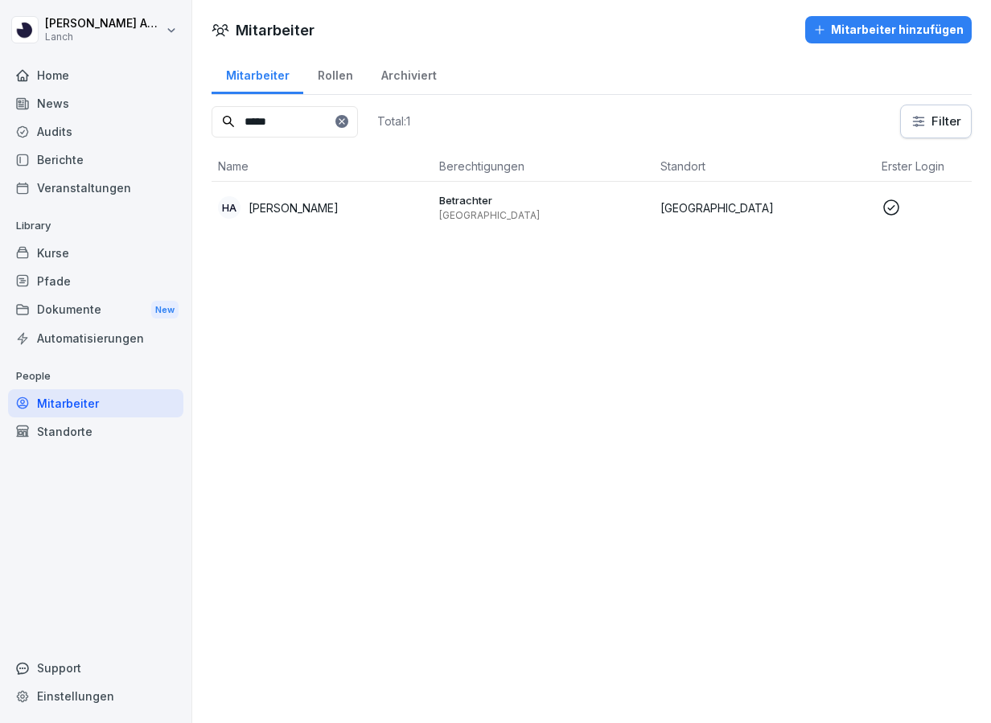
type input "*****"
click at [271, 208] on p "[PERSON_NAME]" at bounding box center [294, 208] width 90 height 17
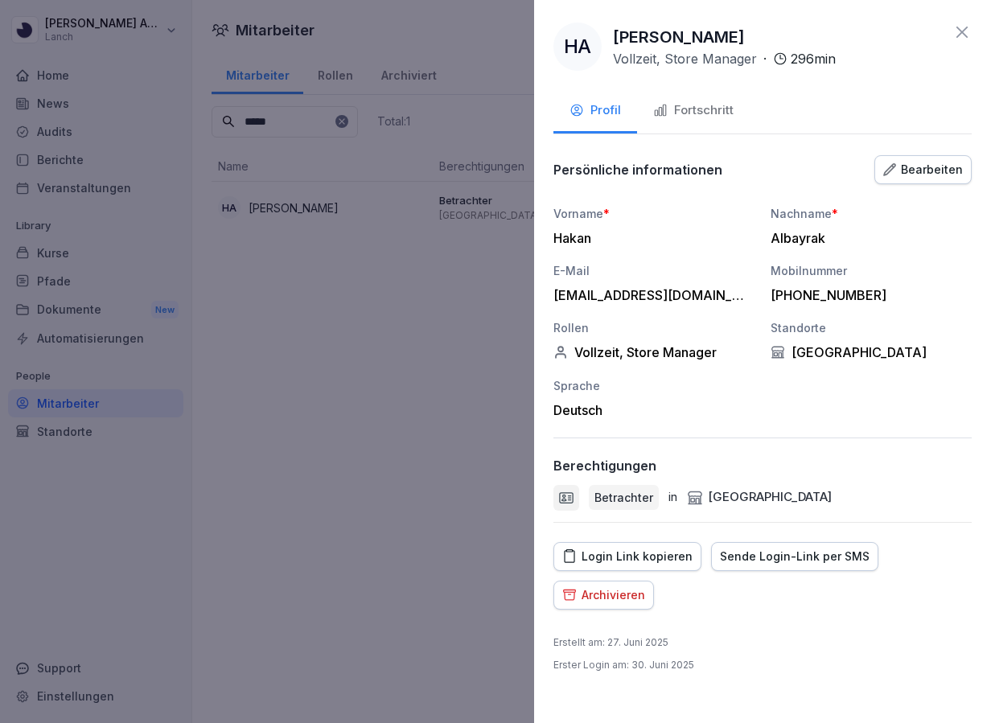
click at [960, 28] on icon at bounding box center [962, 32] width 19 height 19
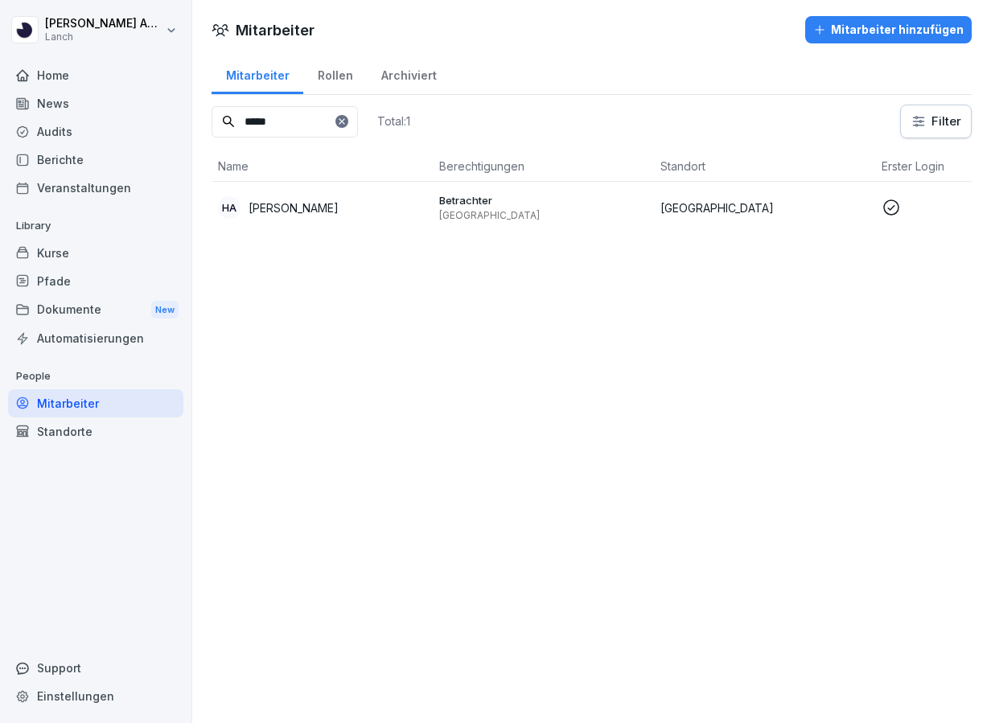
click at [68, 129] on div "Audits" at bounding box center [95, 131] width 175 height 28
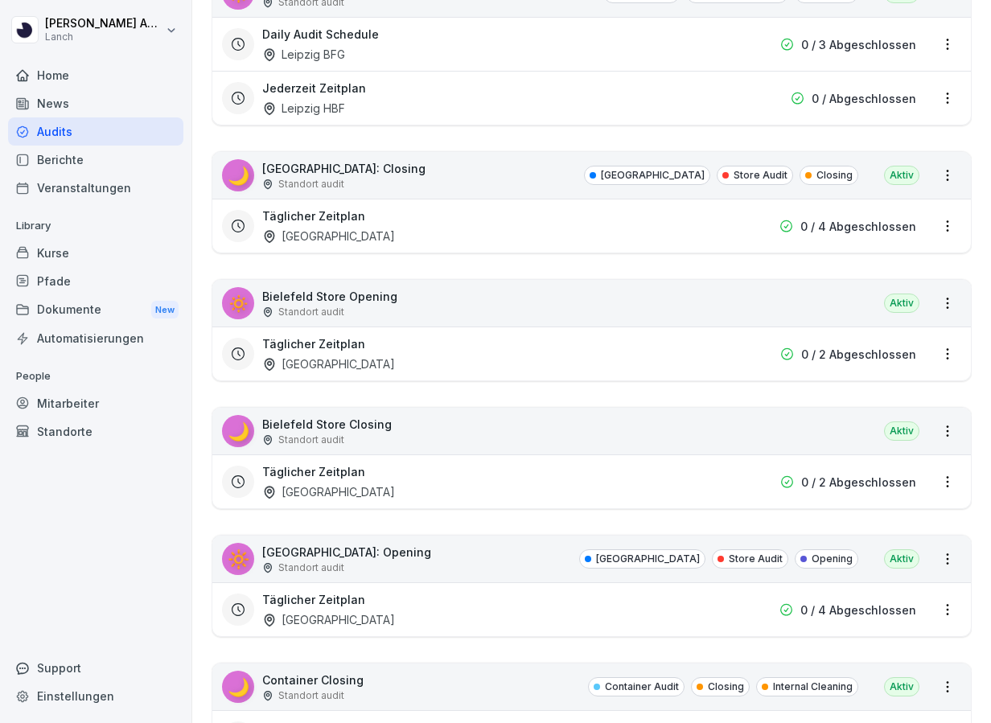
scroll to position [345, 0]
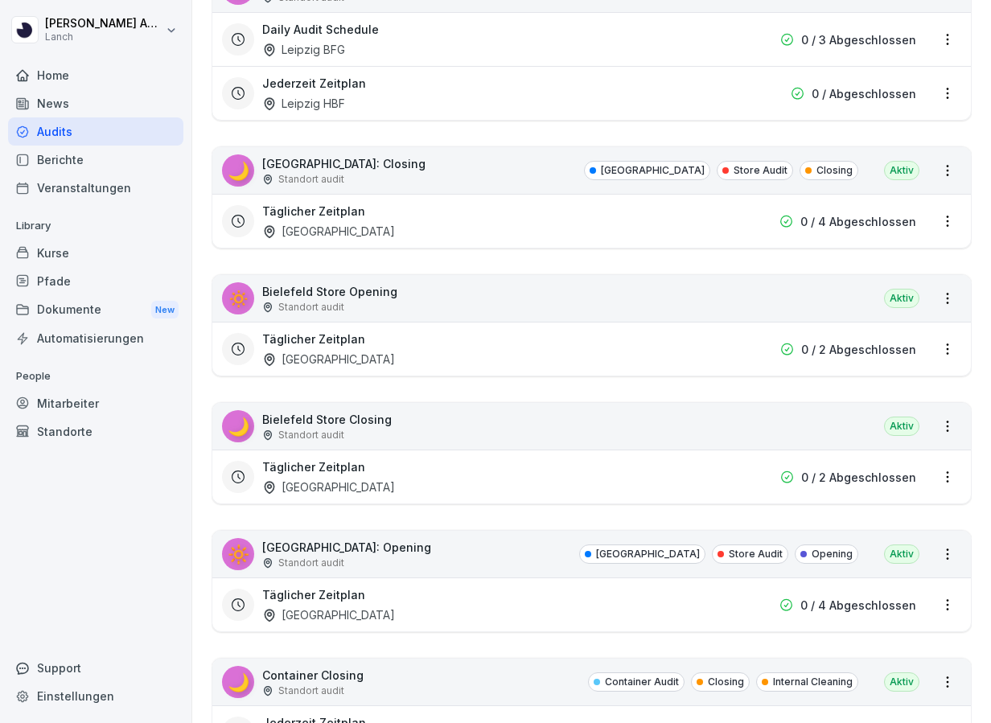
click at [848, 352] on p "0 / 2 Abgeschlossen" at bounding box center [858, 349] width 115 height 17
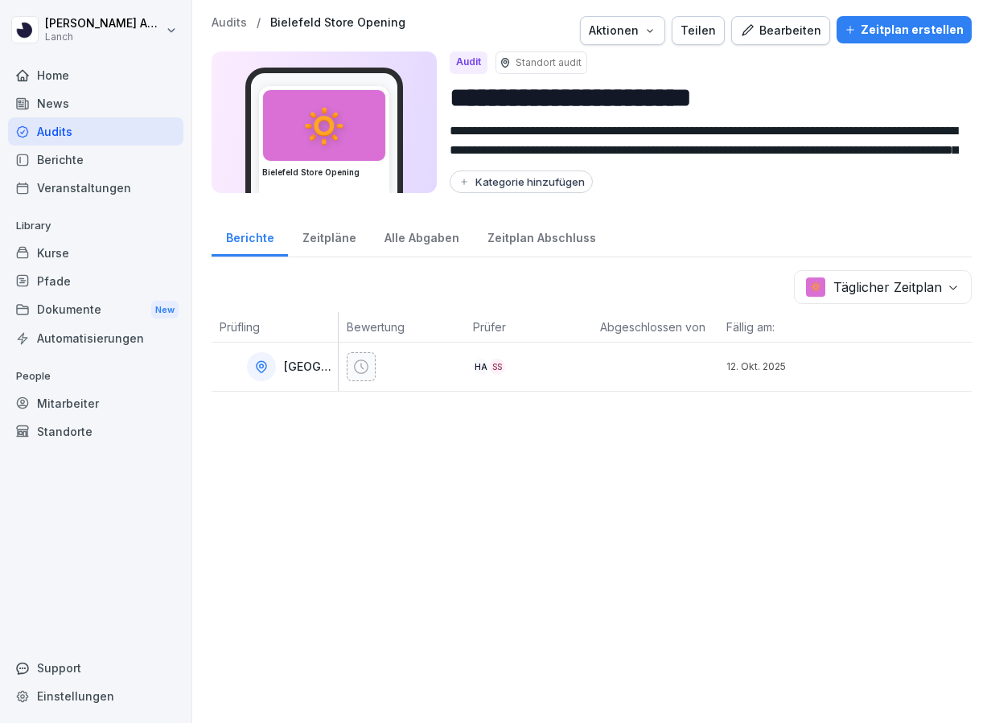
click at [433, 243] on div "Alle Abgaben" at bounding box center [421, 236] width 103 height 41
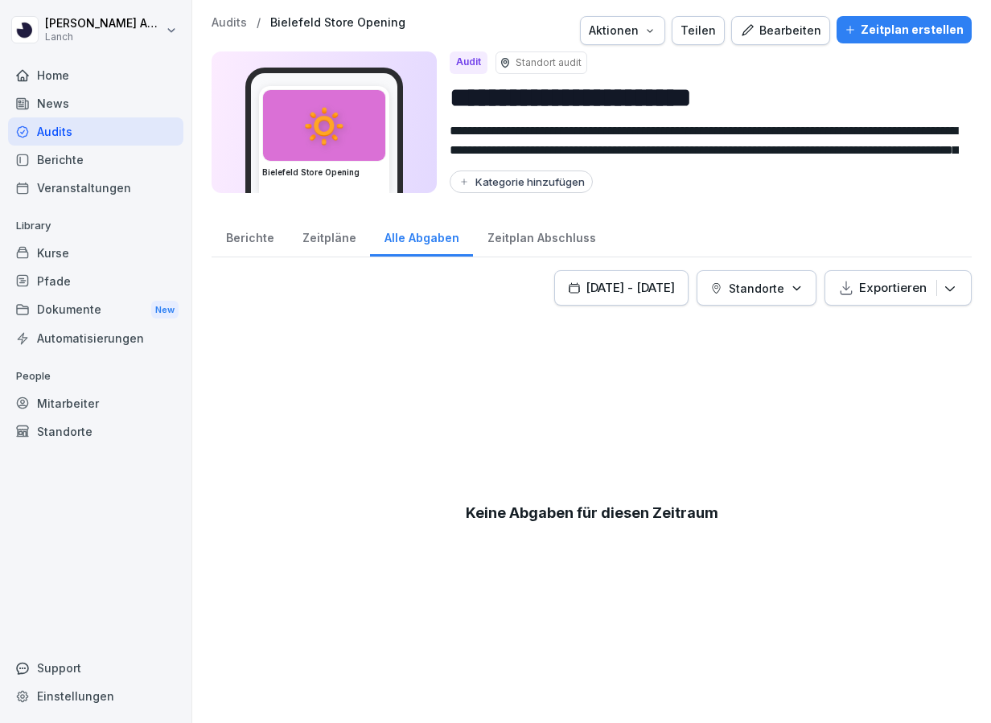
click at [304, 237] on div "Zeitpläne" at bounding box center [329, 236] width 82 height 41
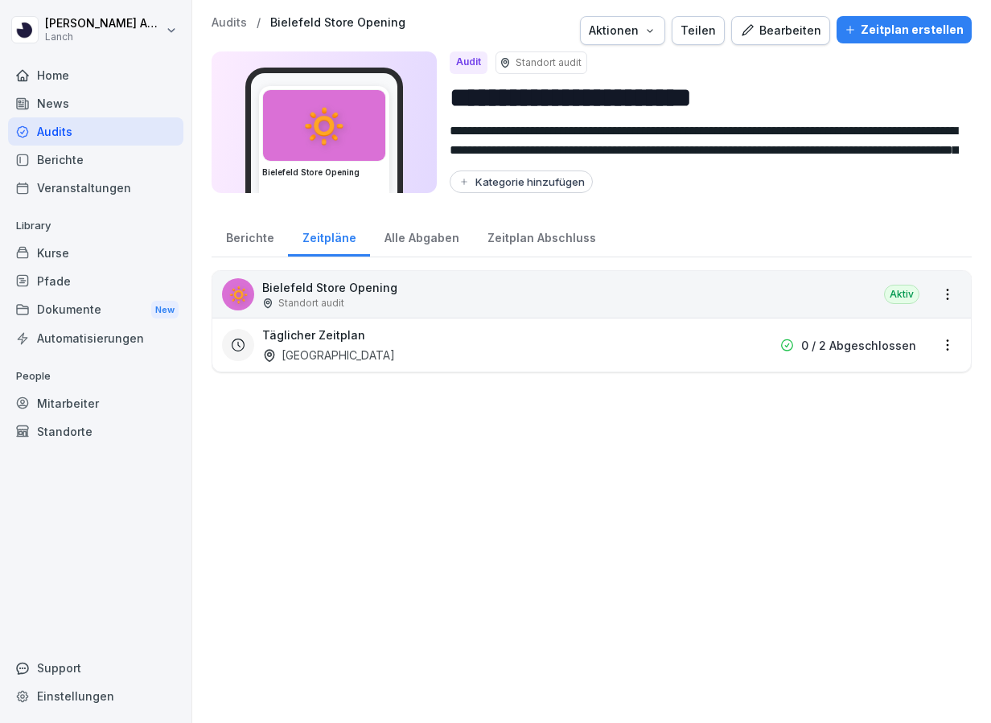
click at [265, 238] on div "Berichte" at bounding box center [250, 236] width 76 height 41
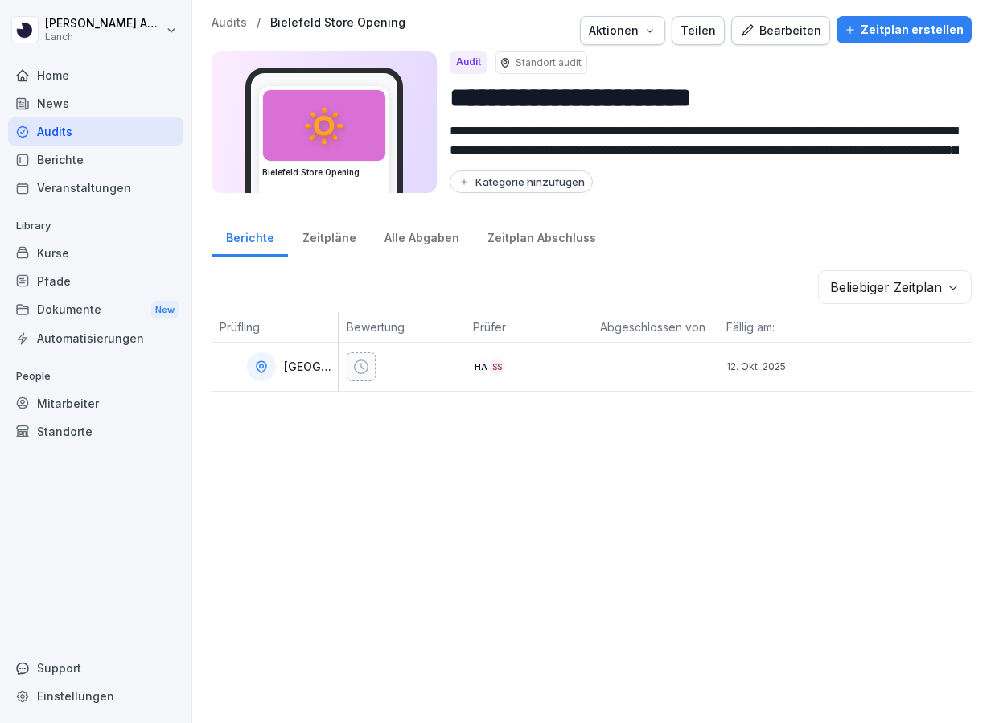
click at [357, 366] on icon at bounding box center [361, 367] width 16 height 16
click at [488, 361] on div "HA" at bounding box center [481, 367] width 16 height 16
click at [488, 334] on th "Prüfer" at bounding box center [528, 327] width 127 height 31
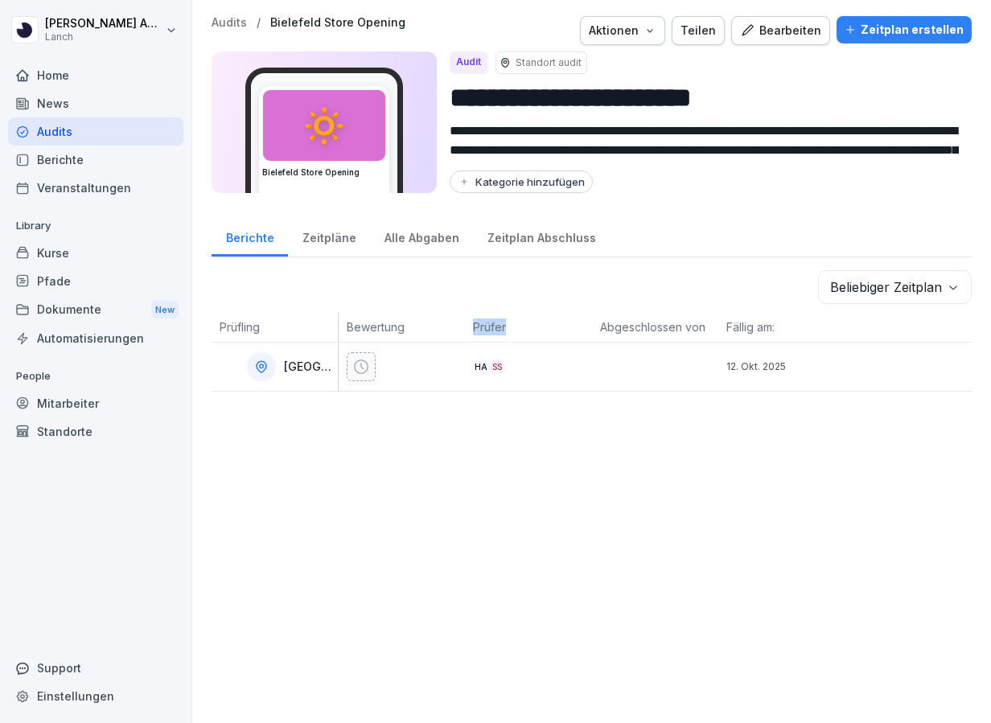
click at [699, 36] on div "Teilen" at bounding box center [698, 31] width 35 height 18
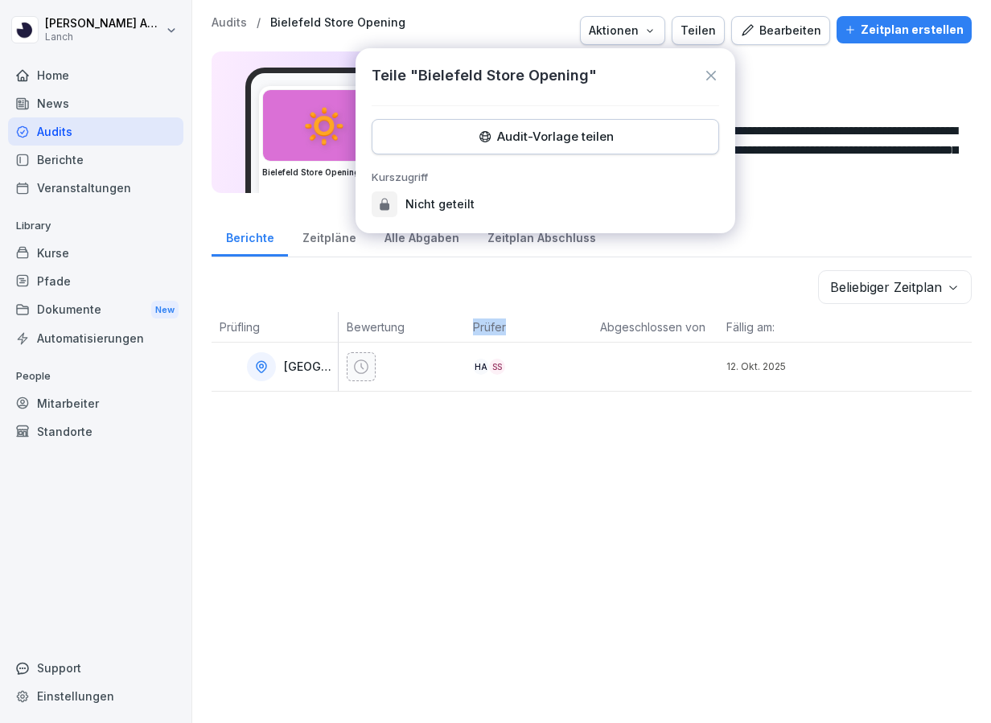
click at [602, 140] on div "Audit-Vorlage teilen" at bounding box center [545, 137] width 320 height 18
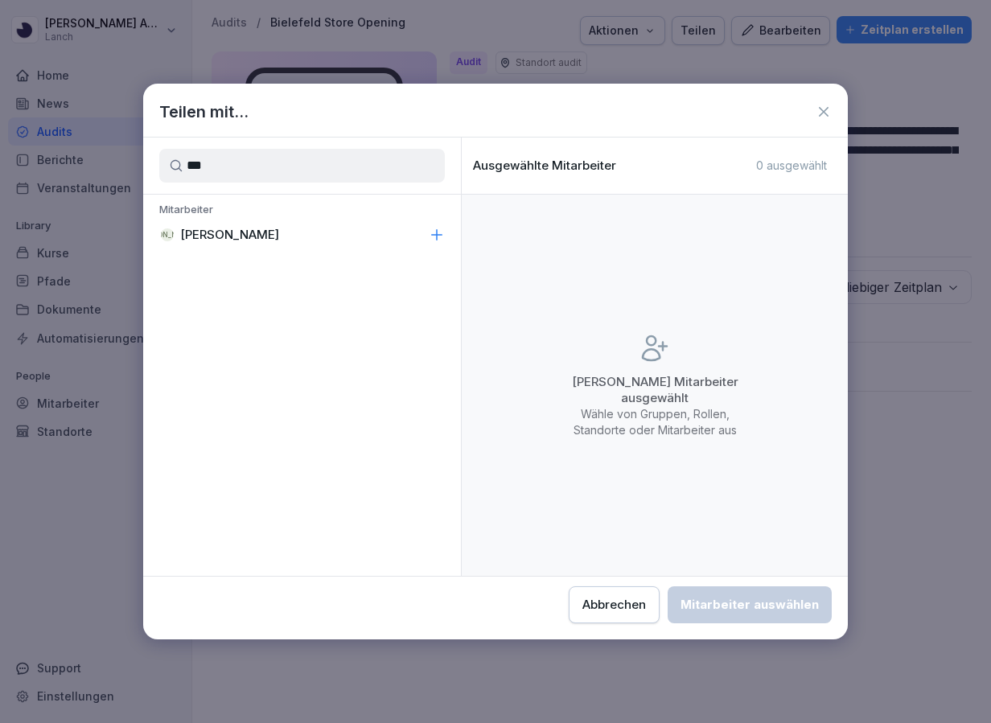
type input "***"
click at [438, 230] on icon at bounding box center [437, 235] width 16 height 16
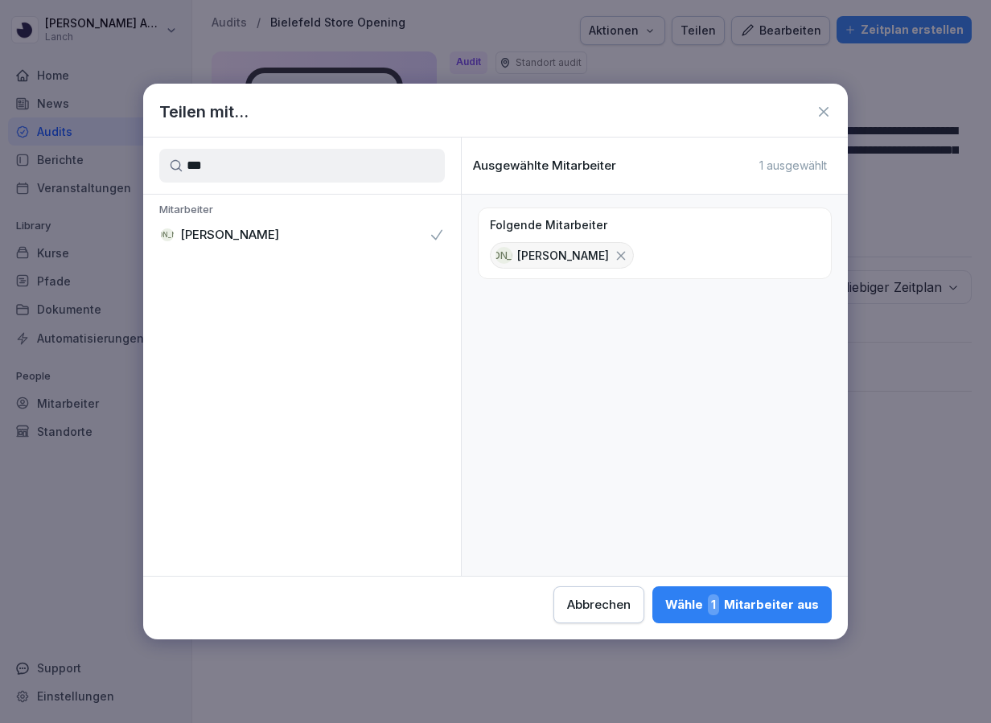
click at [768, 607] on div "Wähle 1 Mitarbeiter aus" at bounding box center [742, 605] width 154 height 21
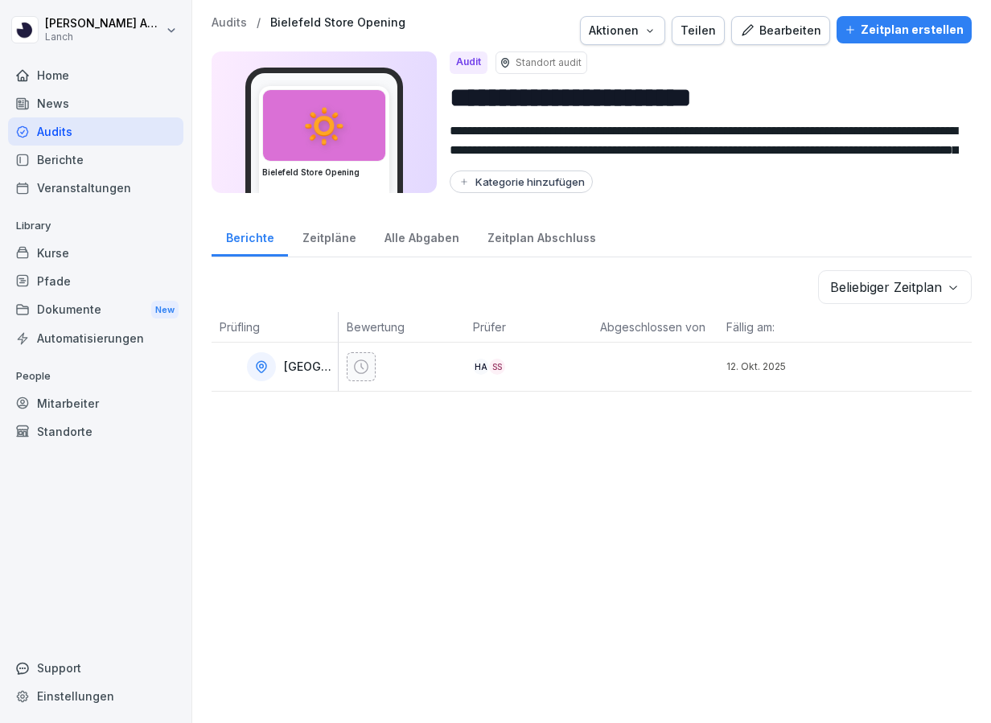
click at [654, 34] on div "Aktionen" at bounding box center [623, 31] width 68 height 18
click at [782, 31] on div "Bearbeiten" at bounding box center [780, 31] width 81 height 18
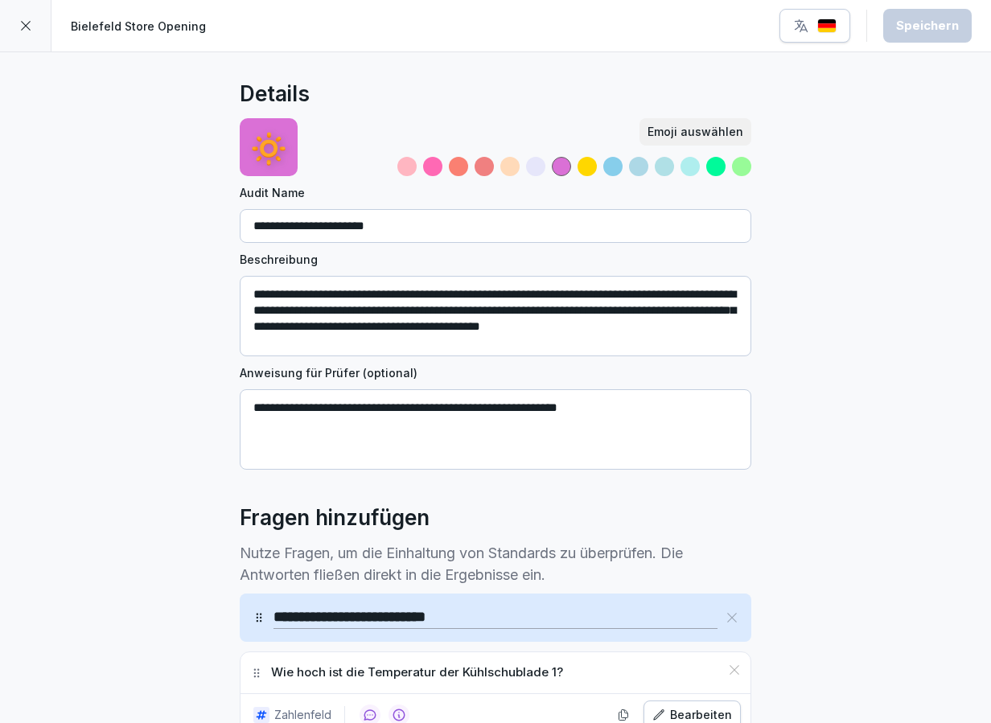
click at [24, 25] on icon at bounding box center [26, 26] width 10 height 10
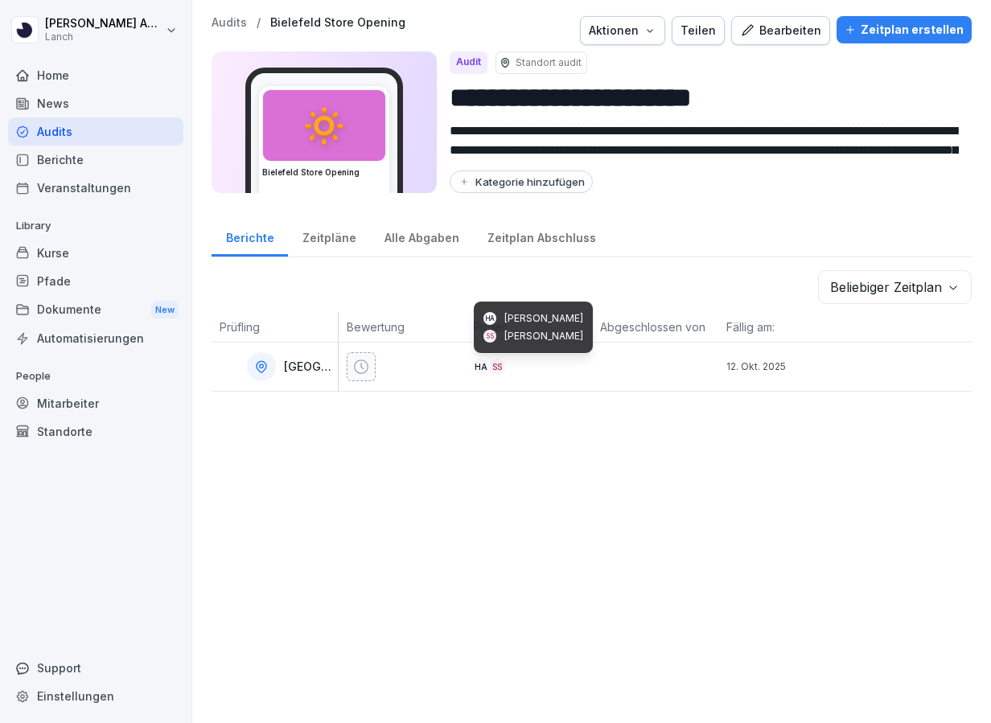
click at [484, 364] on div "HA" at bounding box center [481, 367] width 16 height 16
